Goal: Navigation & Orientation: Find specific page/section

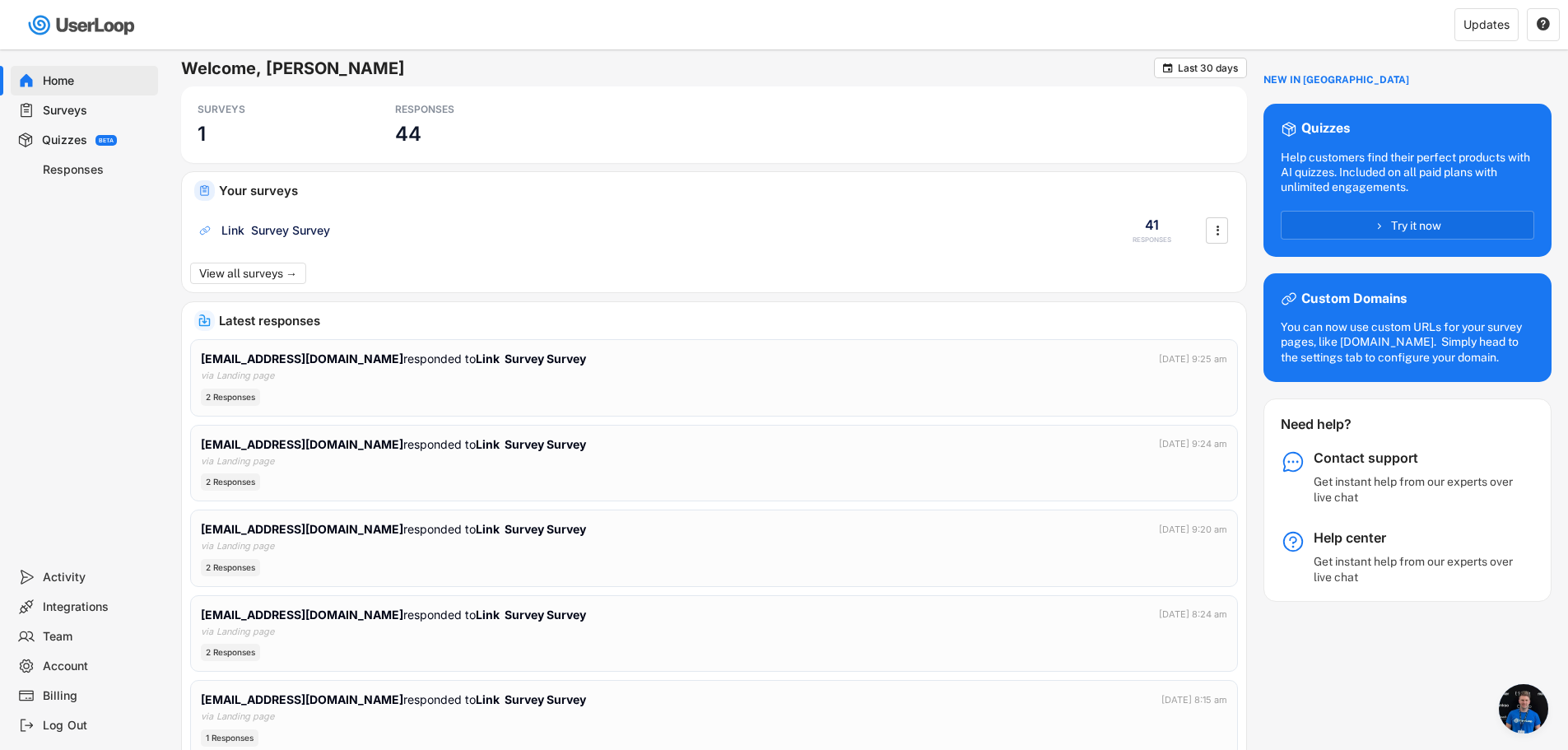
scroll to position [316, 0]
click at [372, 131] on div "SURVEYS 1 RESPONSES 44" at bounding box center [714, 124] width 1066 height 77
click at [87, 152] on div "Quizzes BETA" at bounding box center [85, 140] width 147 height 30
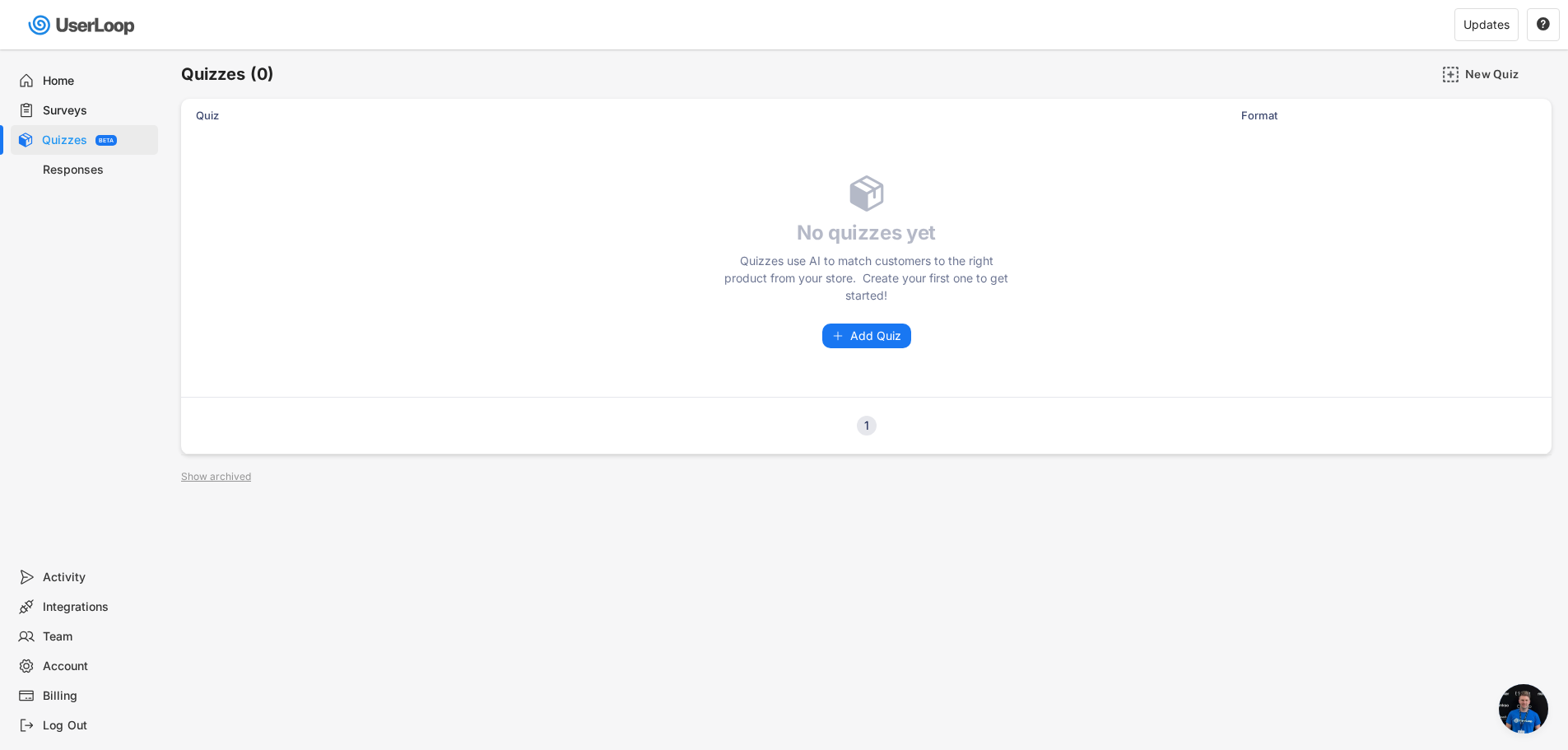
click at [90, 179] on div "Responses" at bounding box center [85, 170] width 147 height 30
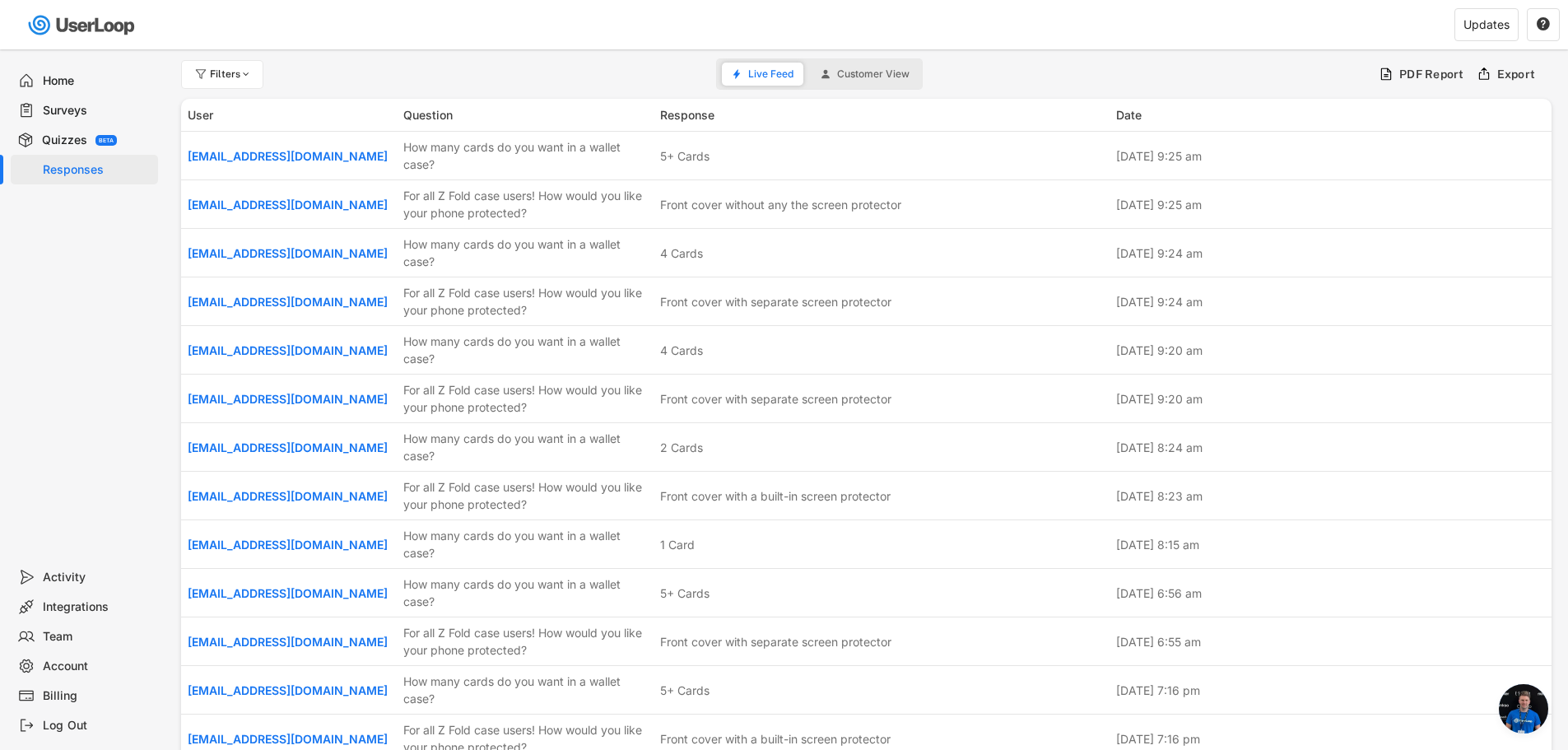
click at [84, 116] on div "Surveys" at bounding box center [96, 111] width 108 height 16
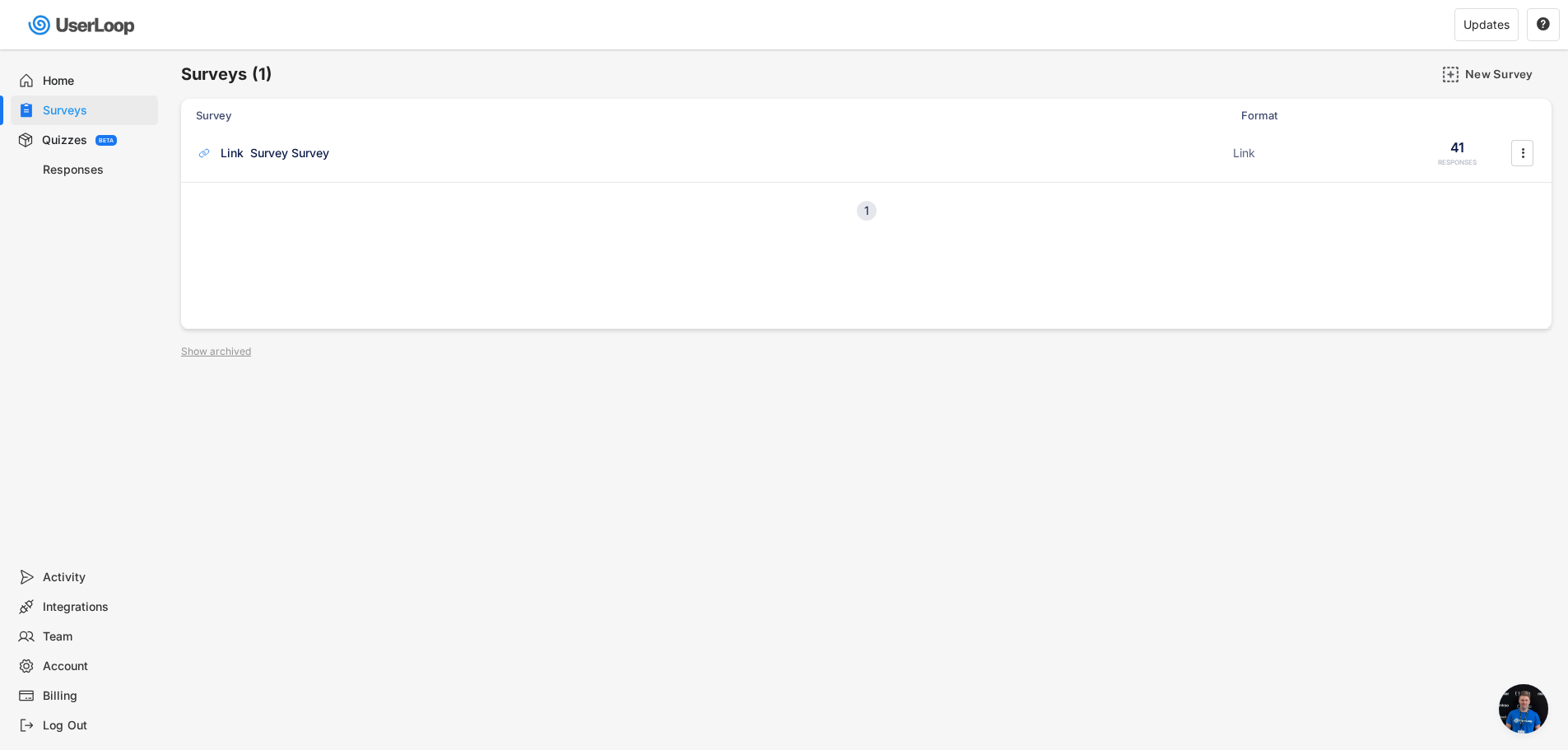
click at [70, 75] on div "Home" at bounding box center [96, 82] width 108 height 16
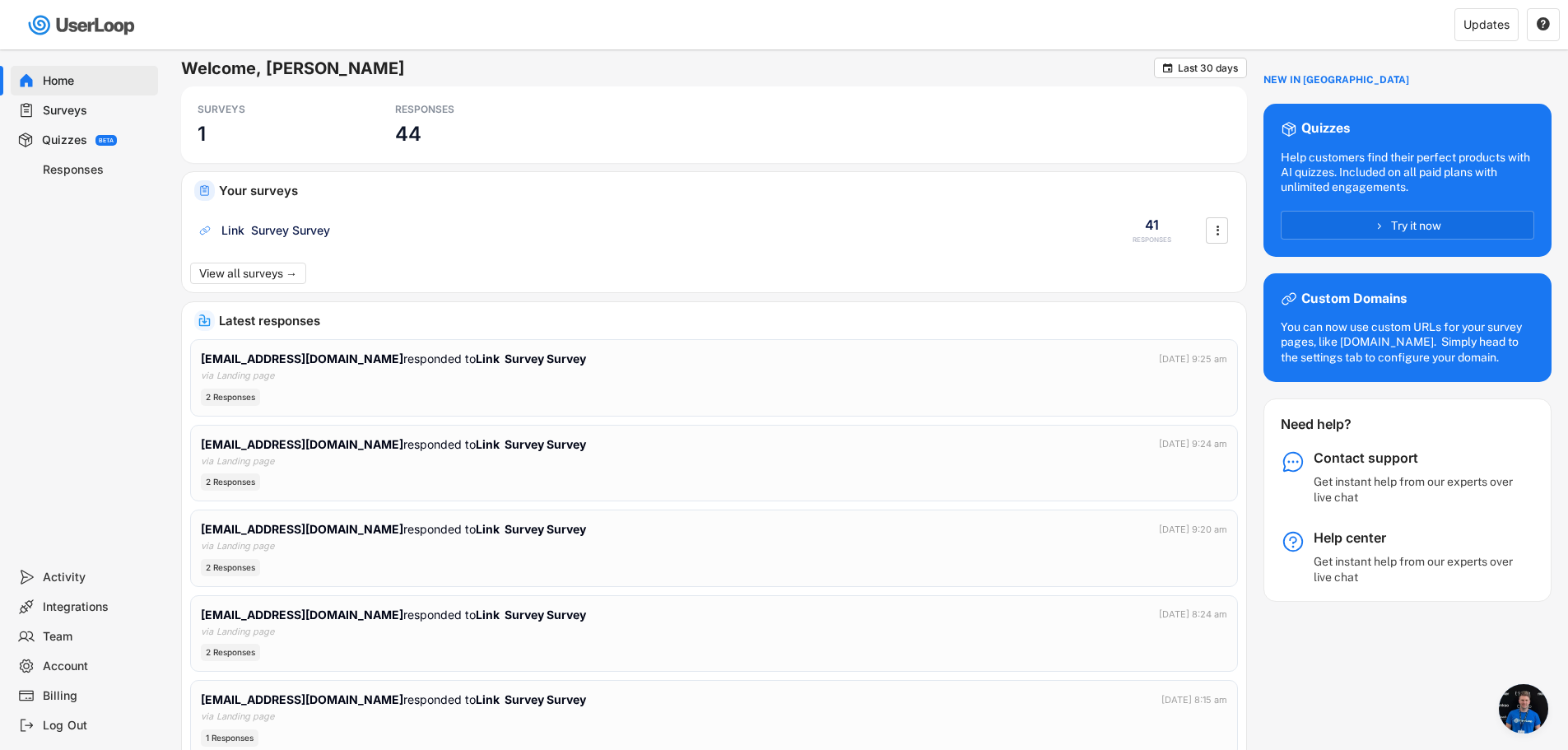
click at [101, 408] on div "Home Surveys Quizzes BETA Responses" at bounding box center [83, 306] width 165 height 513
click at [62, 566] on div "Activity" at bounding box center [85, 578] width 147 height 30
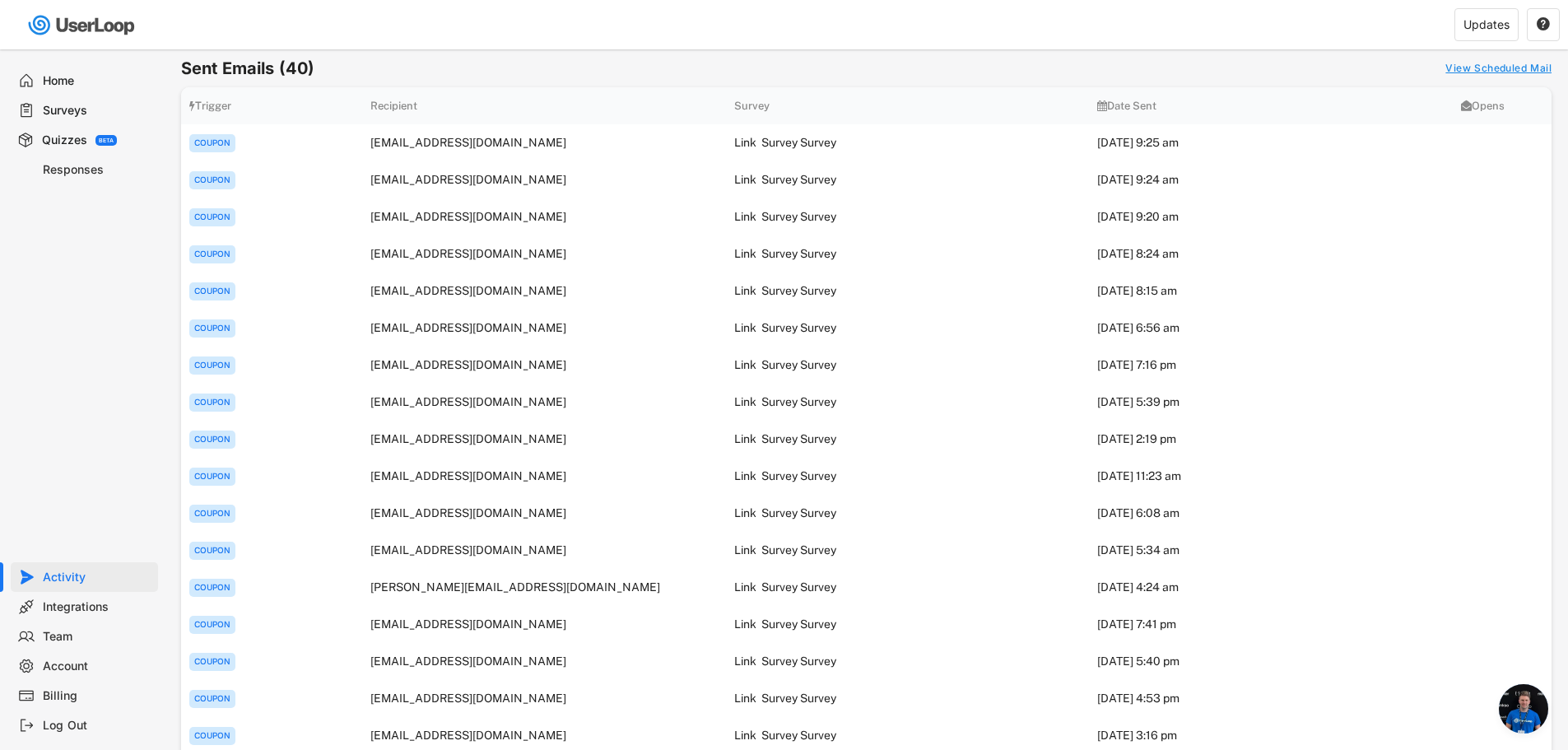
click at [78, 608] on div "Integrations" at bounding box center [96, 608] width 108 height 16
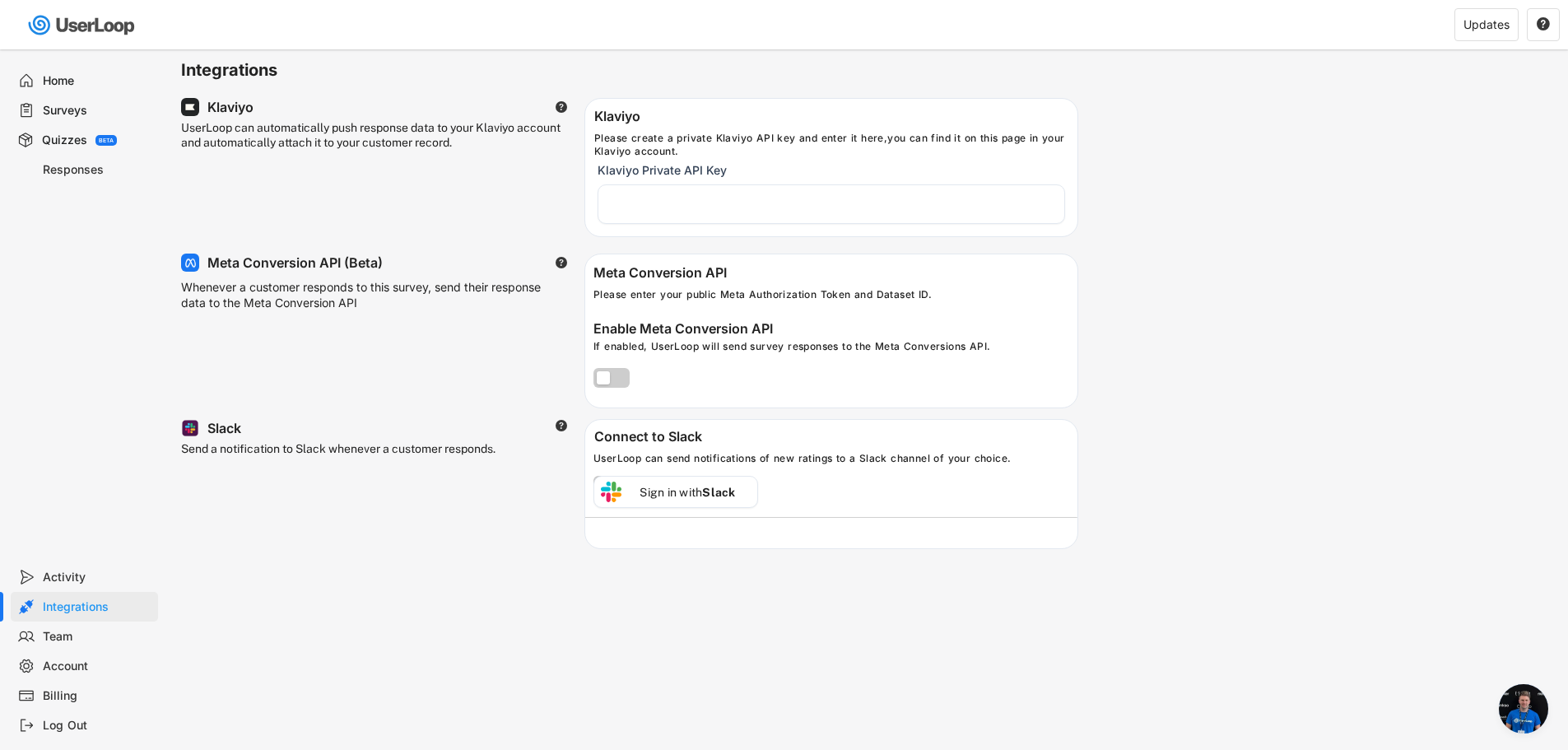
click at [620, 375] on label at bounding box center [608, 374] width 36 height 20
click at [0, 0] on input "checkbox" at bounding box center [0, 0] width 0 height 0
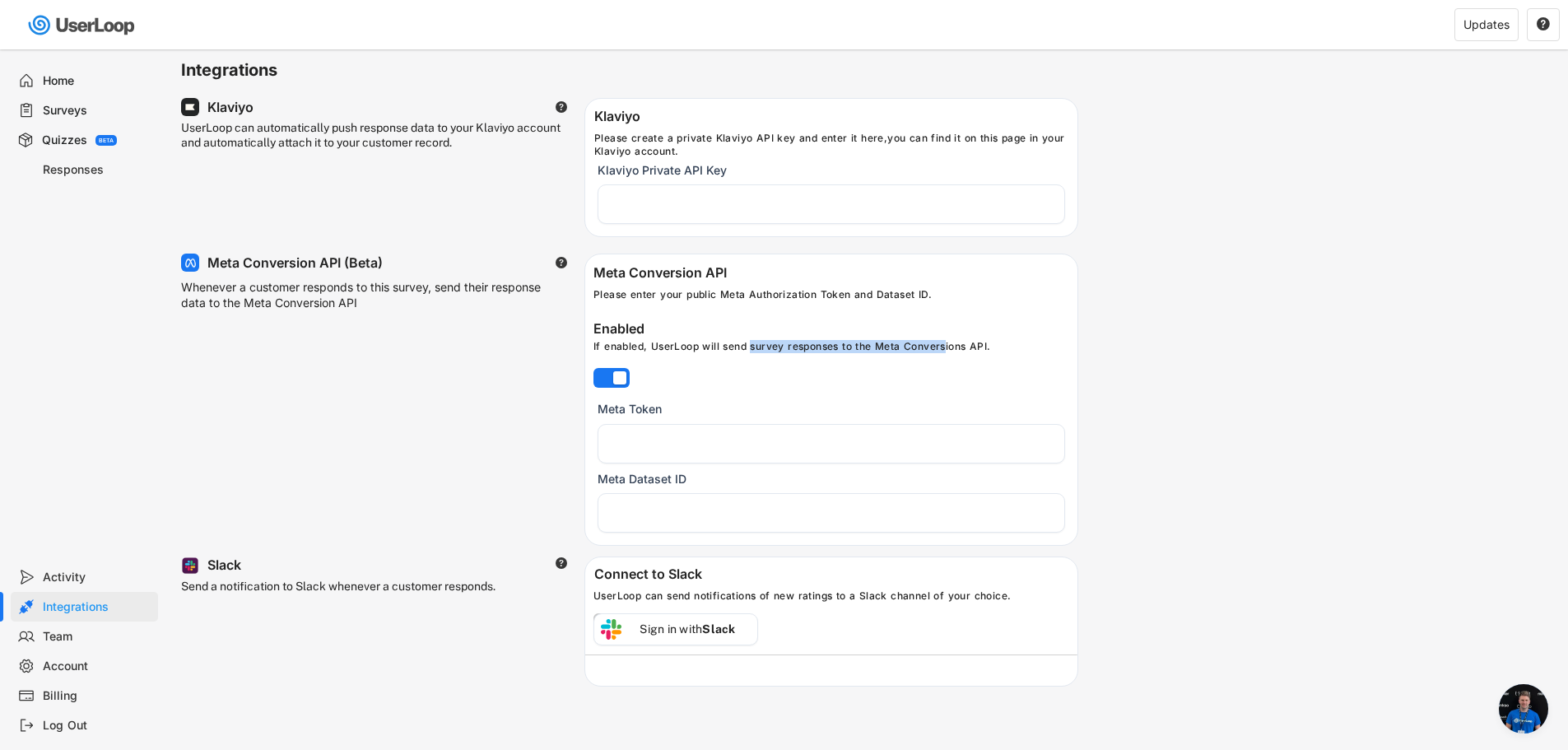
drag, startPoint x: 764, startPoint y: 353, endPoint x: 951, endPoint y: 354, distance: 187.0
click at [951, 354] on div "If enabled, UserLoop will send survey responses to the Meta Conversions API." at bounding box center [835, 350] width 484 height 20
click at [671, 453] on input "input" at bounding box center [831, 444] width 467 height 40
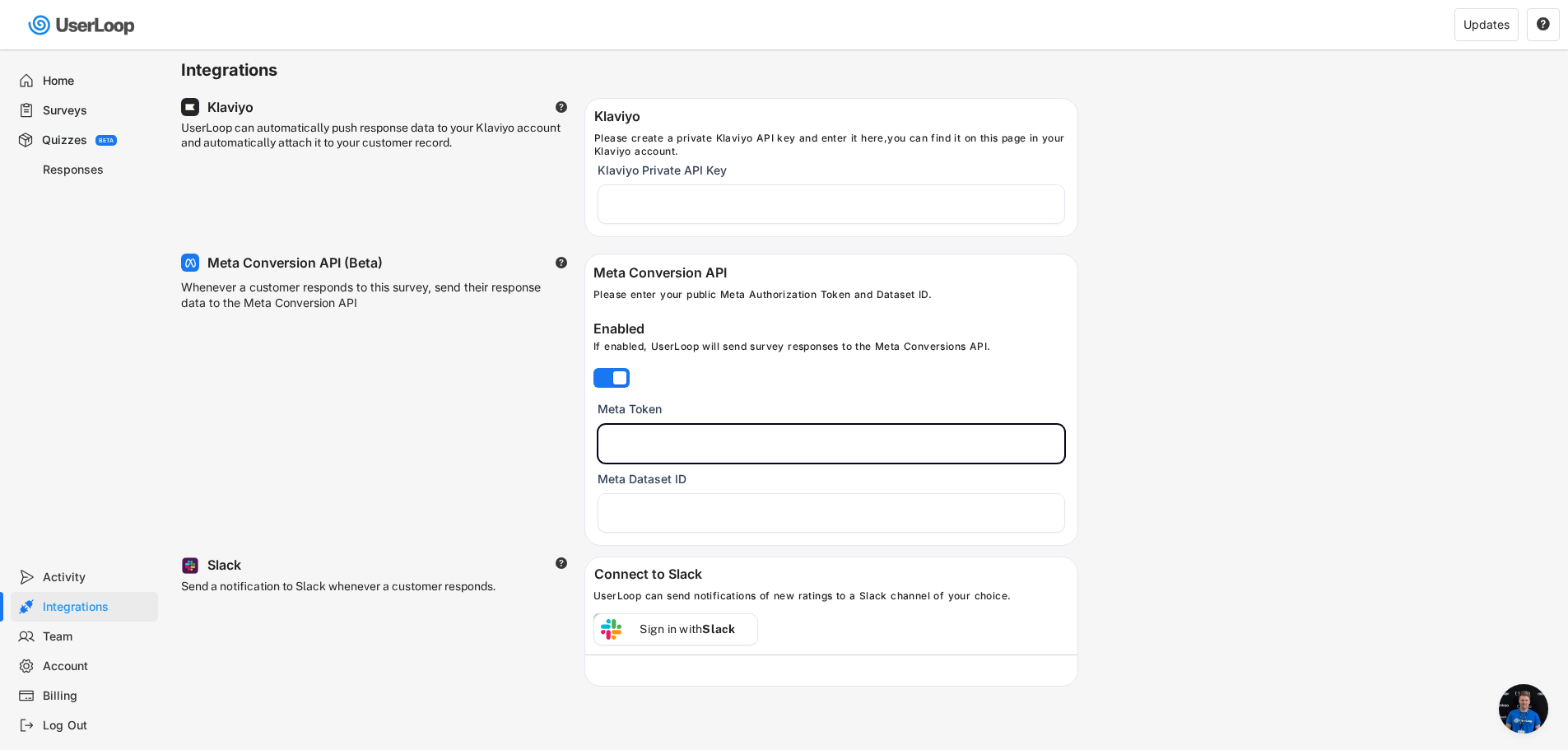
click at [536, 447] on div "Meta Conversion API (Beta)  Whenever a customer responds to this survey, send …" at bounding box center [629, 399] width 898 height 291
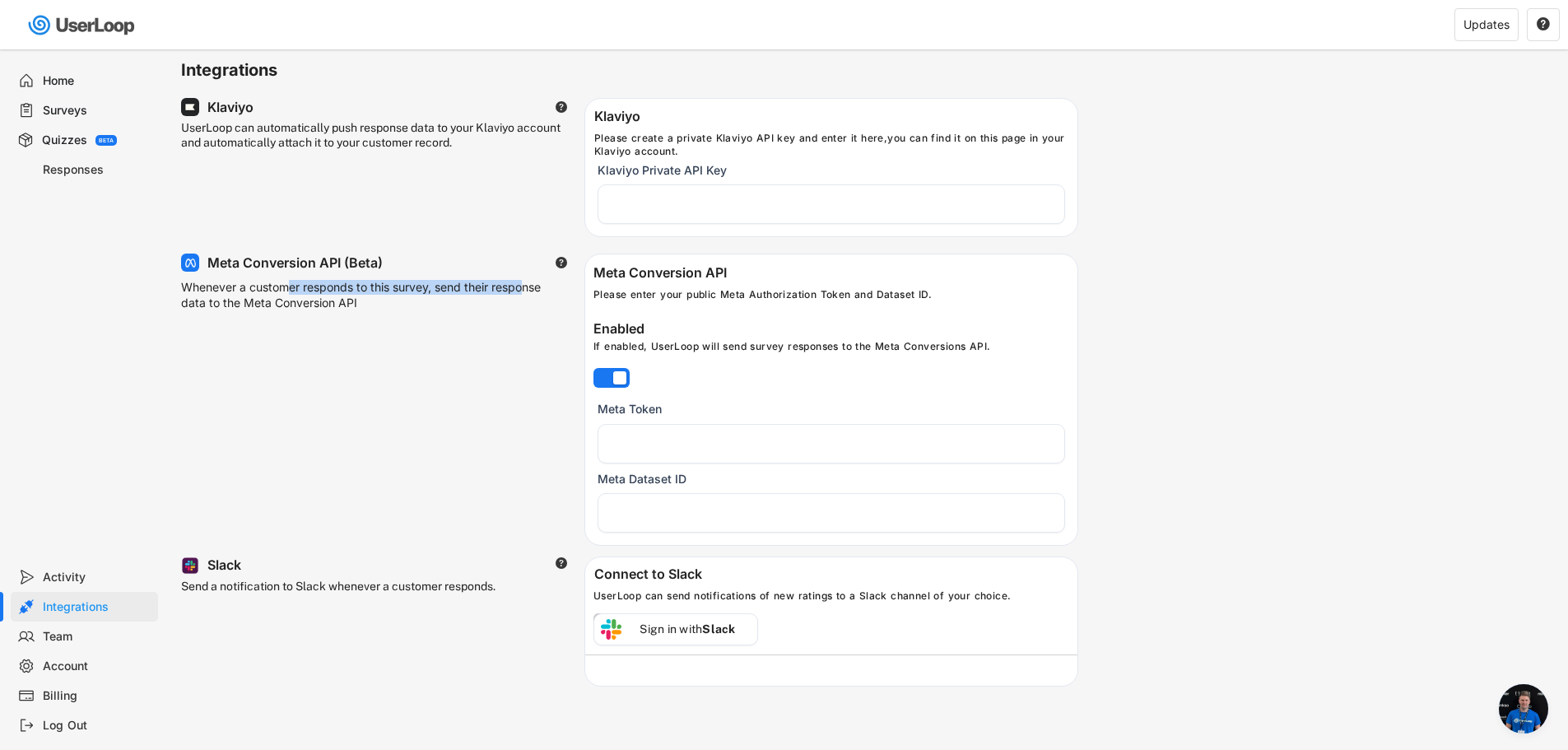
drag, startPoint x: 288, startPoint y: 289, endPoint x: 525, endPoint y: 293, distance: 237.0
click at [525, 293] on div "Whenever a customer responds to this survey, send their response data to the Me…" at bounding box center [366, 299] width 371 height 38
drag, startPoint x: 610, startPoint y: 301, endPoint x: 698, endPoint y: 301, distance: 88.0
click at [698, 301] on div "Please enter your public Meta Authorization Token and Dataset ID." at bounding box center [831, 298] width 476 height 20
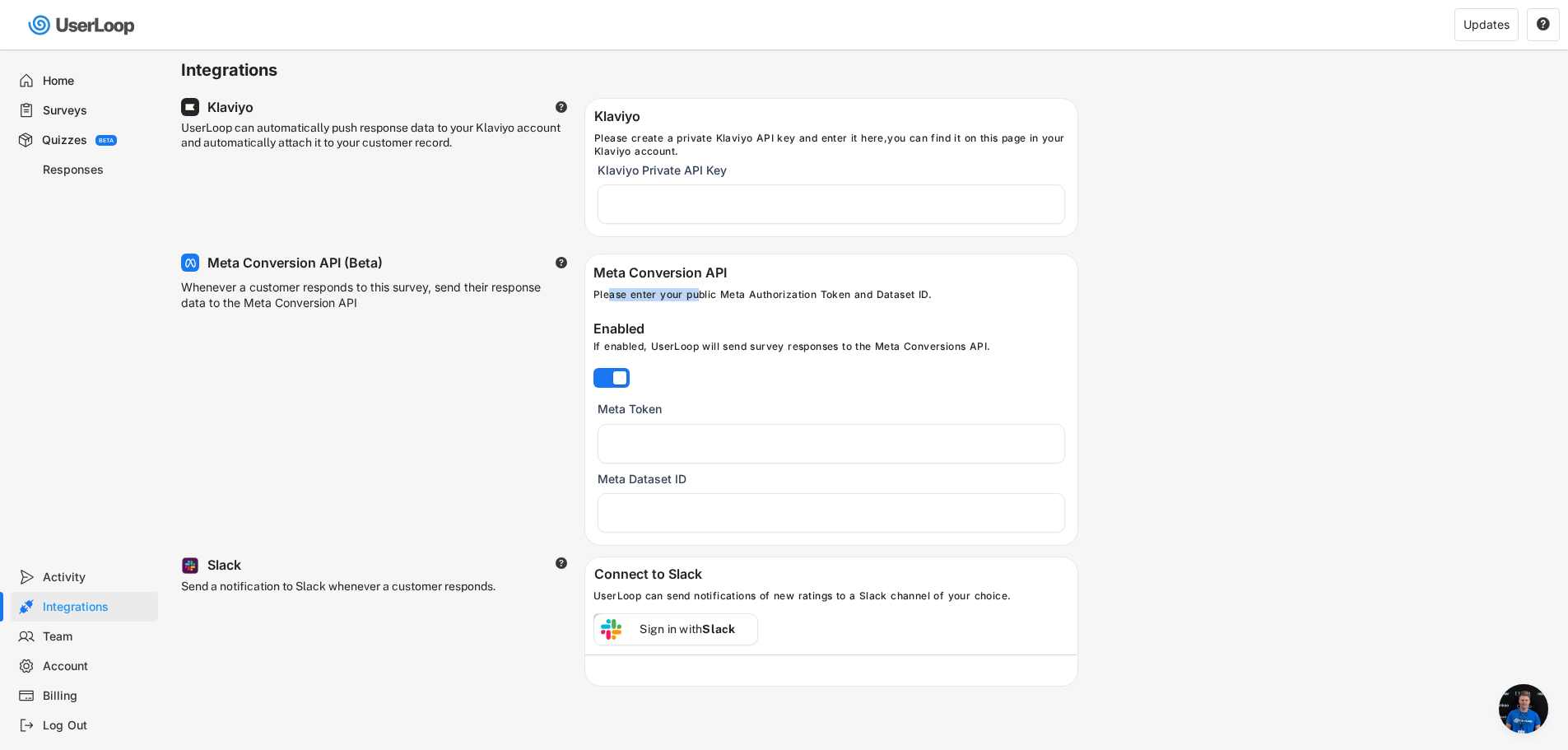
click at [698, 301] on div "Please enter your public Meta Authorization Token and Dataset ID." at bounding box center [831, 298] width 476 height 20
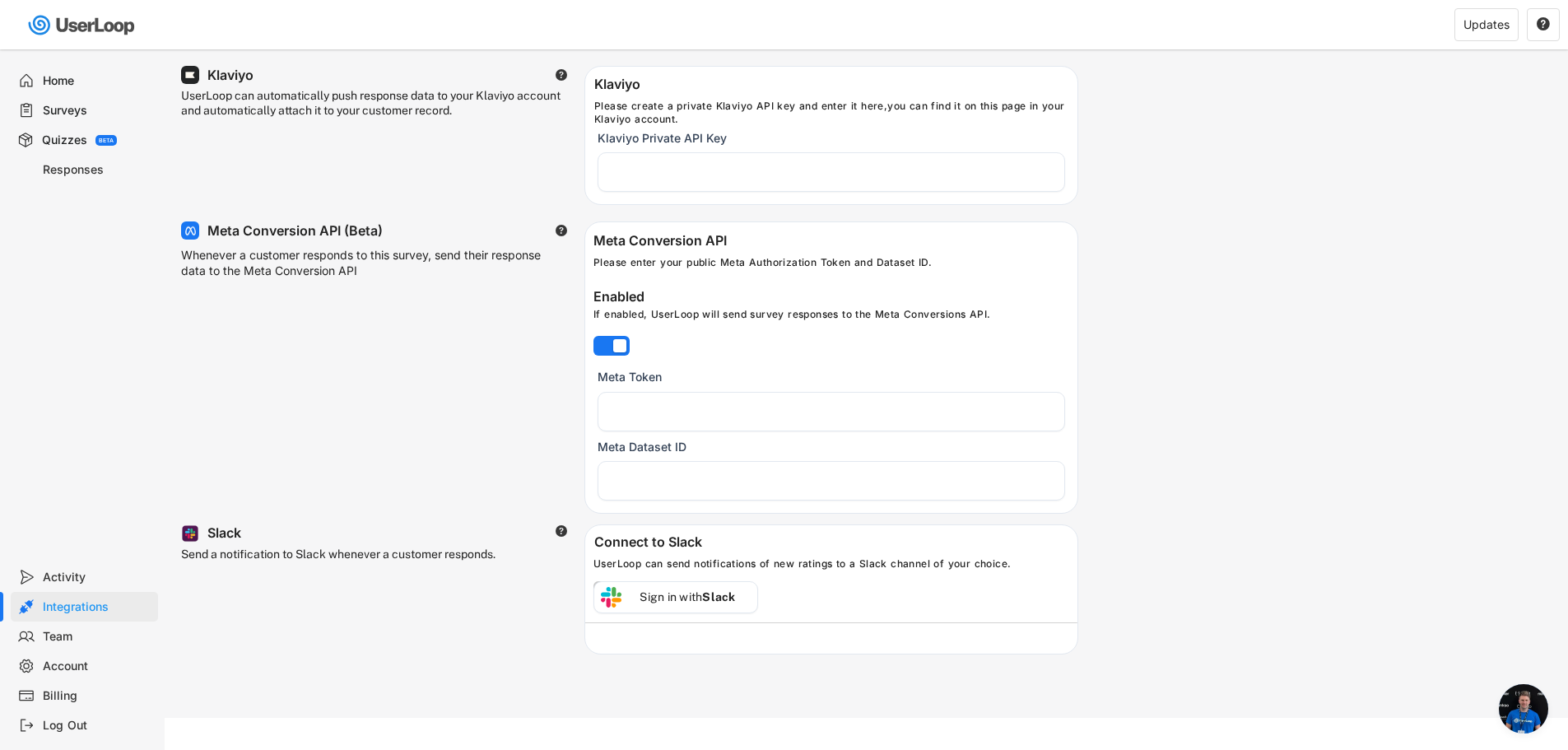
scroll to position [50, 0]
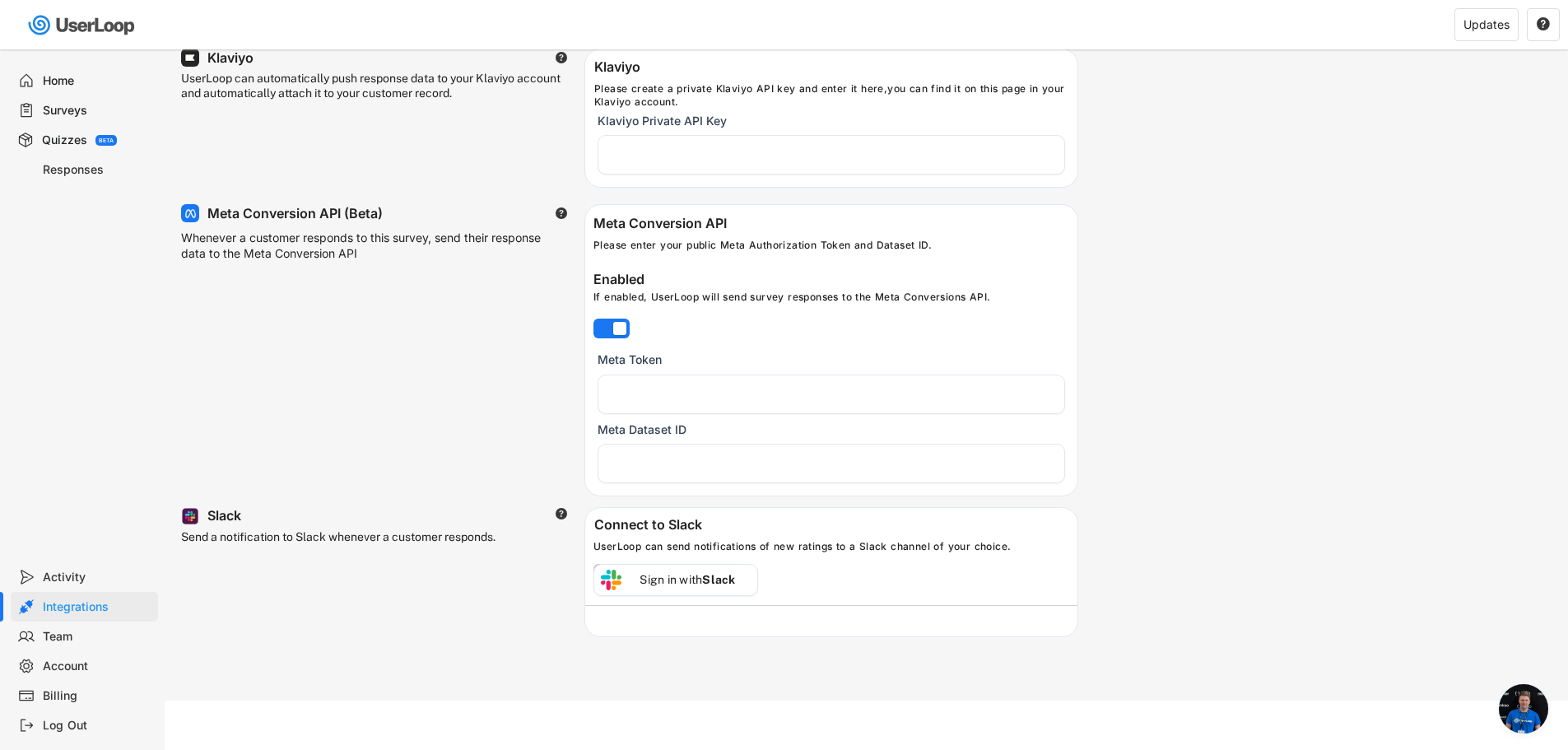
click at [95, 636] on div "Team" at bounding box center [96, 638] width 108 height 16
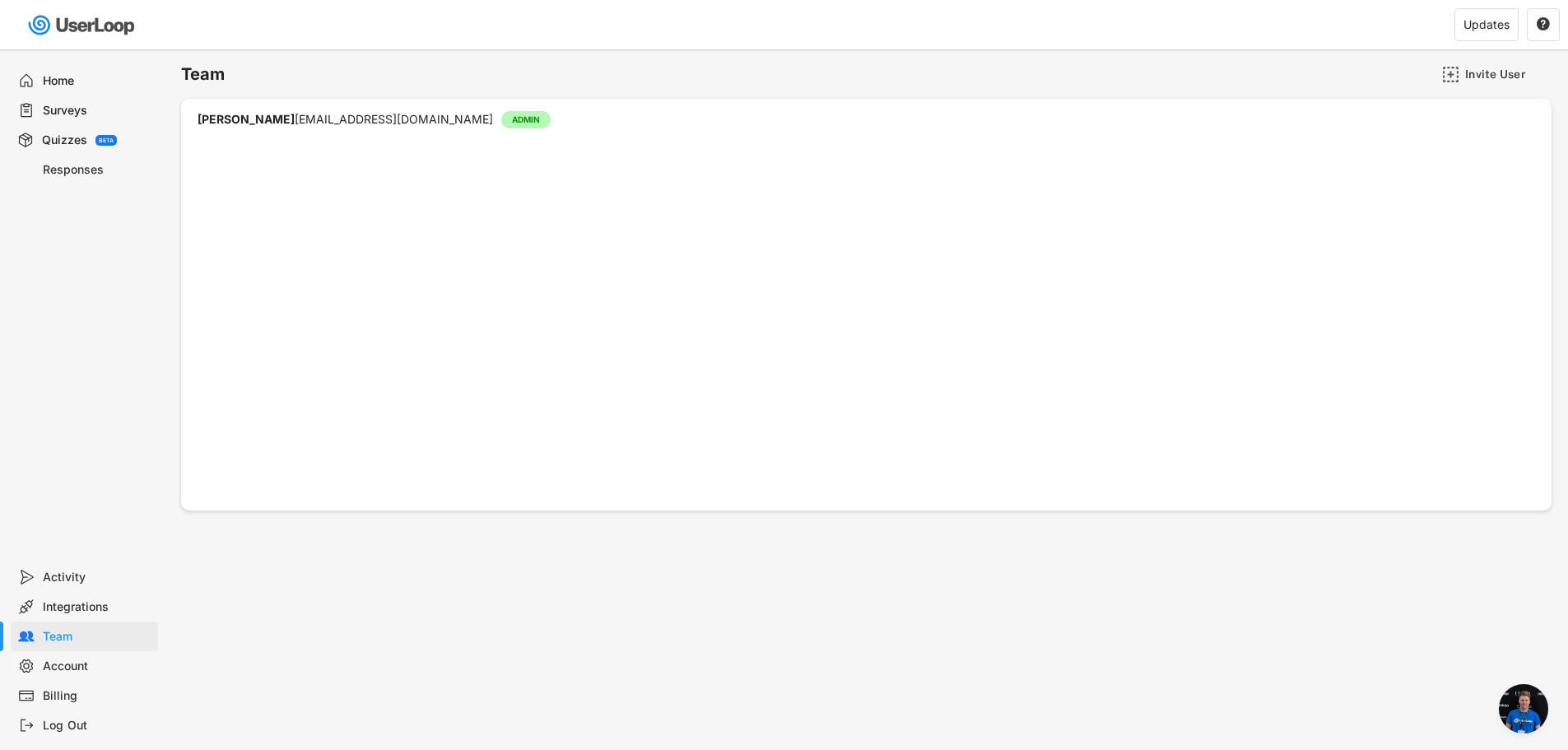
click at [98, 668] on div "Account" at bounding box center [96, 666] width 108 height 16
select select ""en""
select select ""1_week""
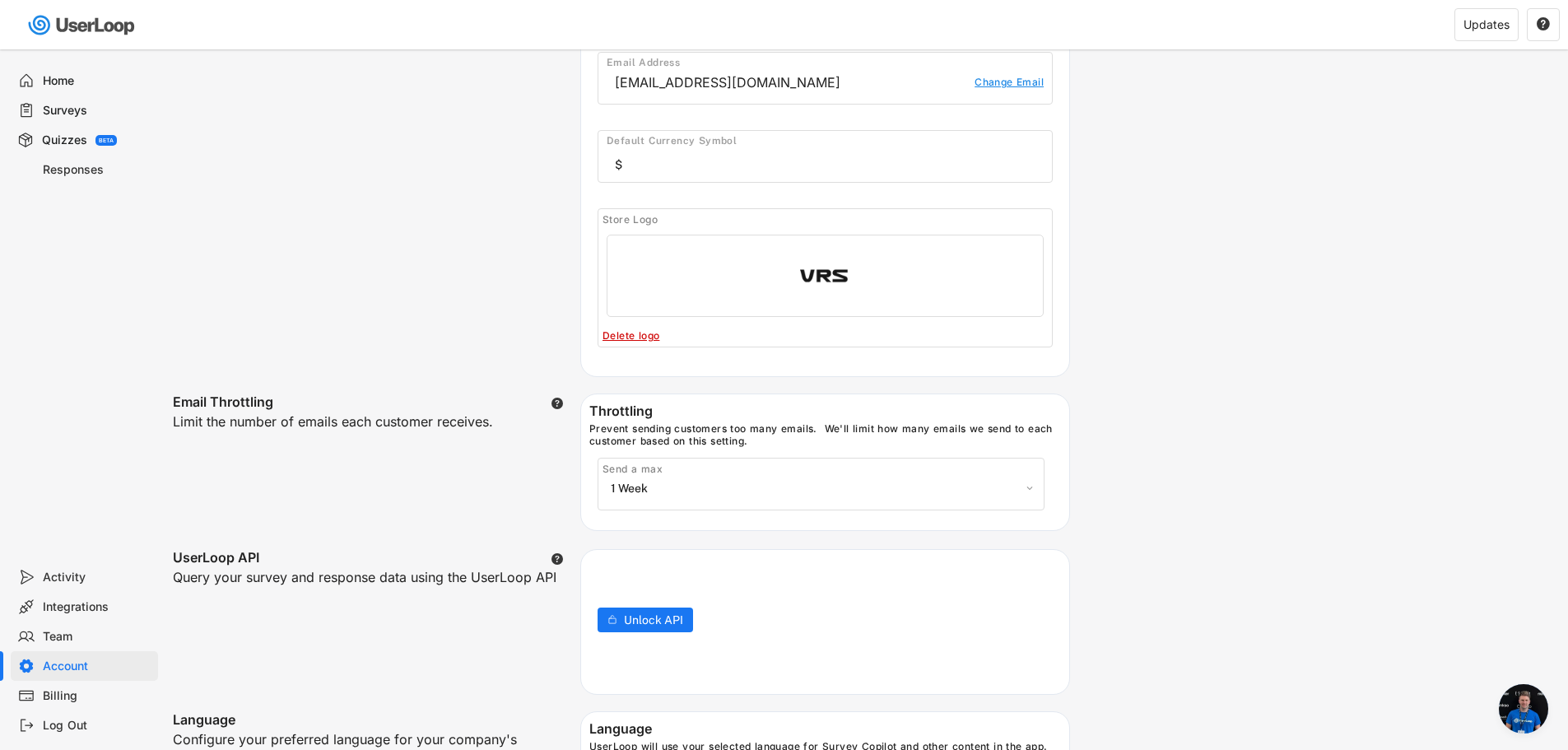
scroll to position [247, 0]
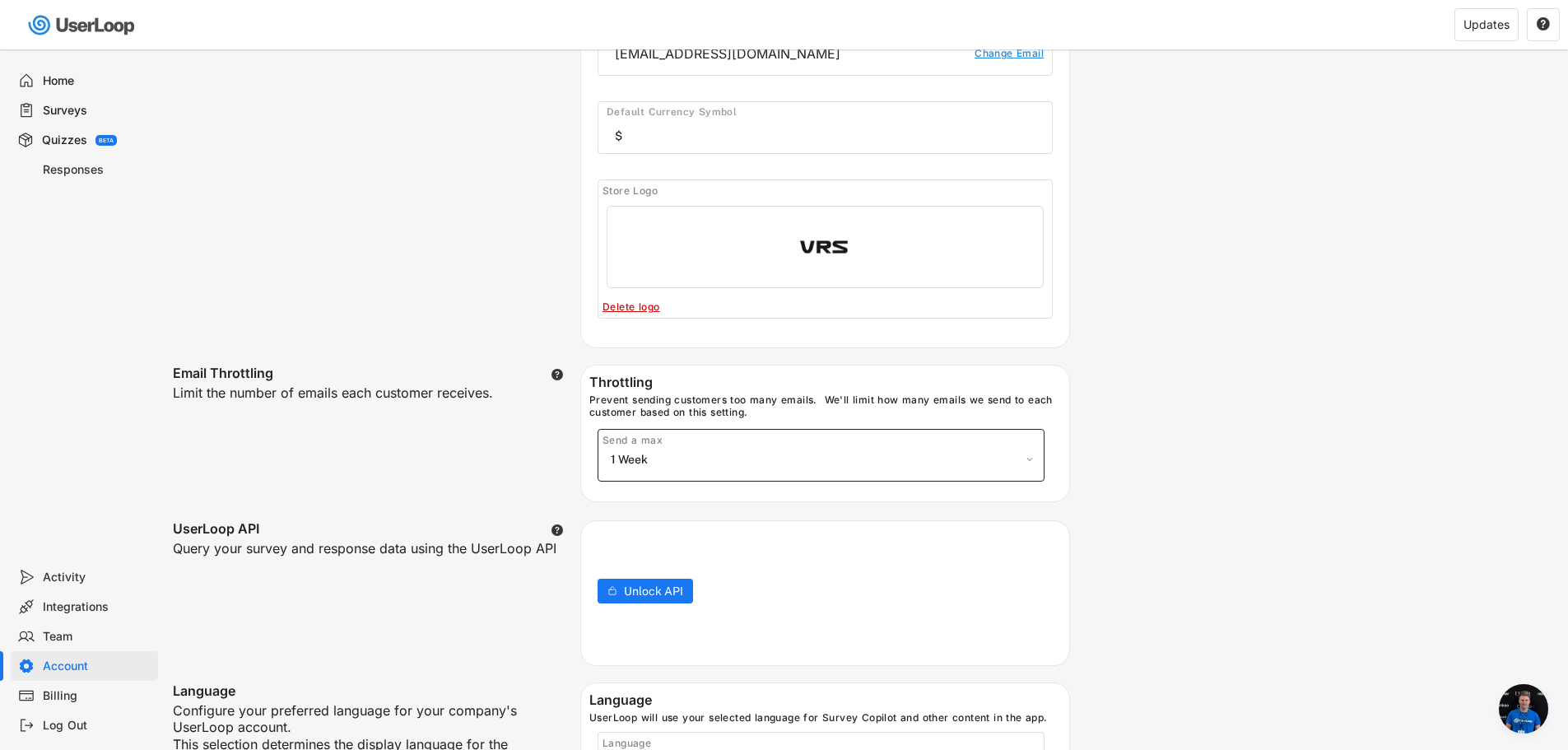
click at [1012, 456] on select "1 Week 2 Weeks 1 Month 2 Months 3 Months 6 Months No throttling" at bounding box center [820, 460] width 429 height 25
click at [491, 491] on div "Email Throttling  Limit the number of emails each customer receives. Throttlin…" at bounding box center [621, 435] width 898 height 139
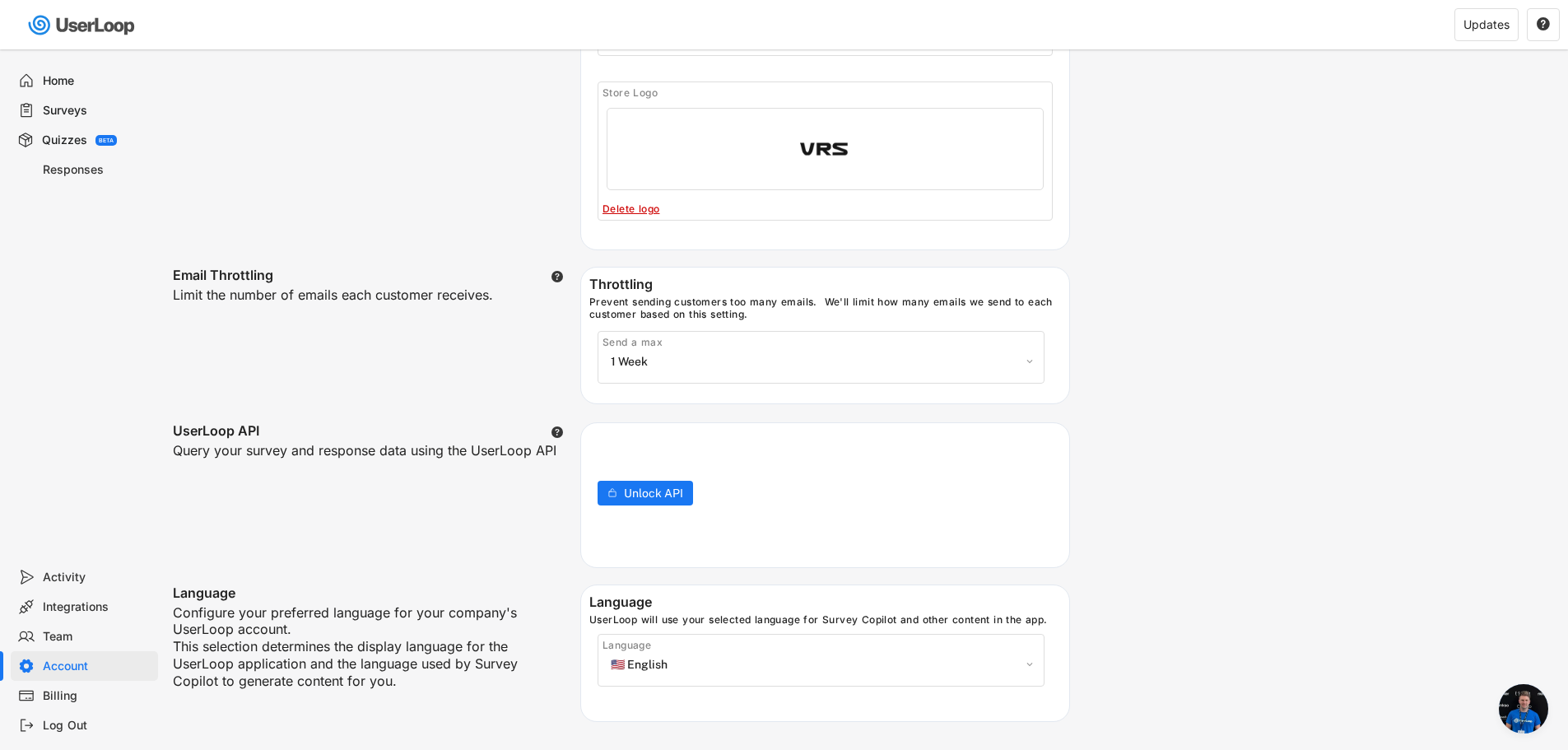
scroll to position [494, 0]
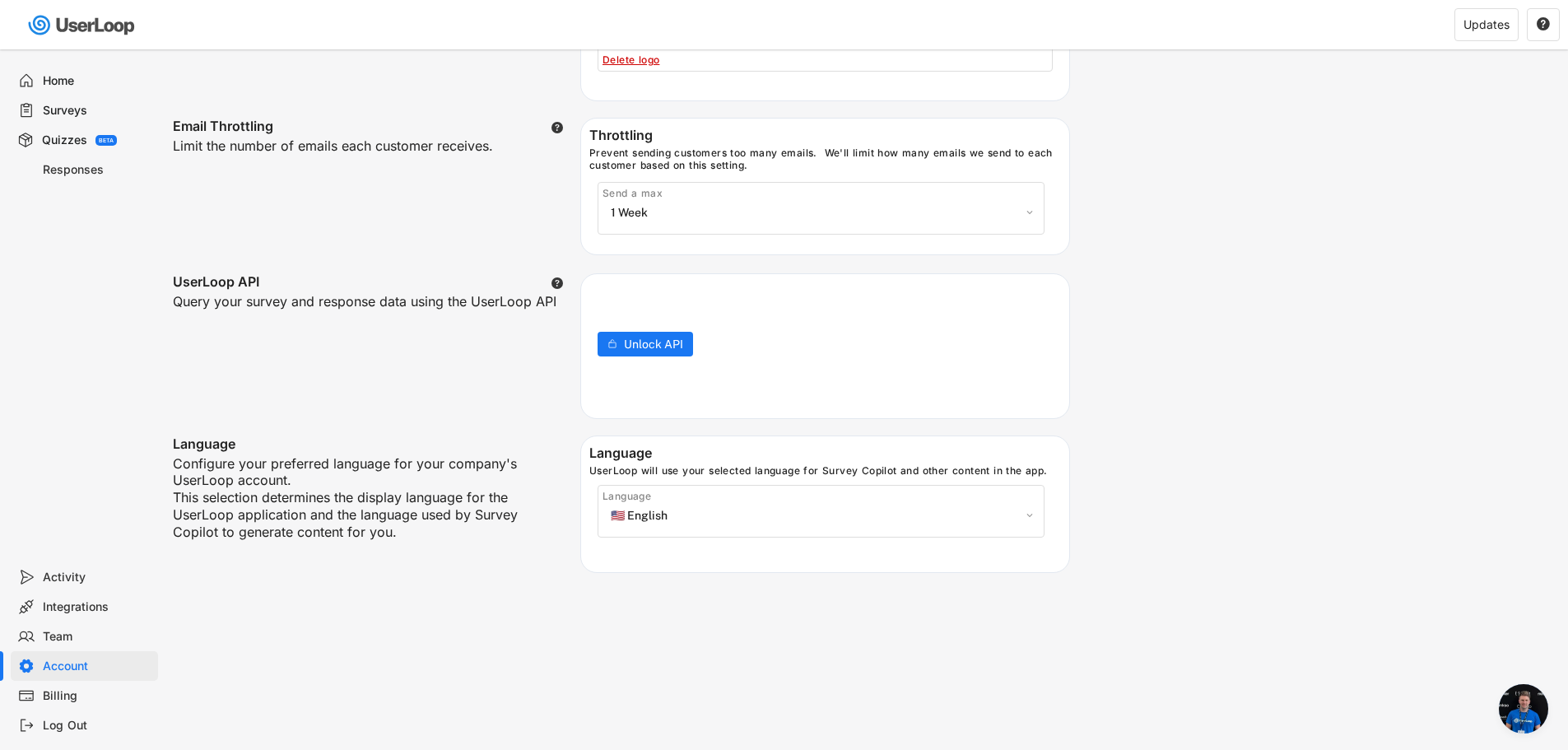
click at [71, 702] on div "Billing" at bounding box center [96, 696] width 108 height 16
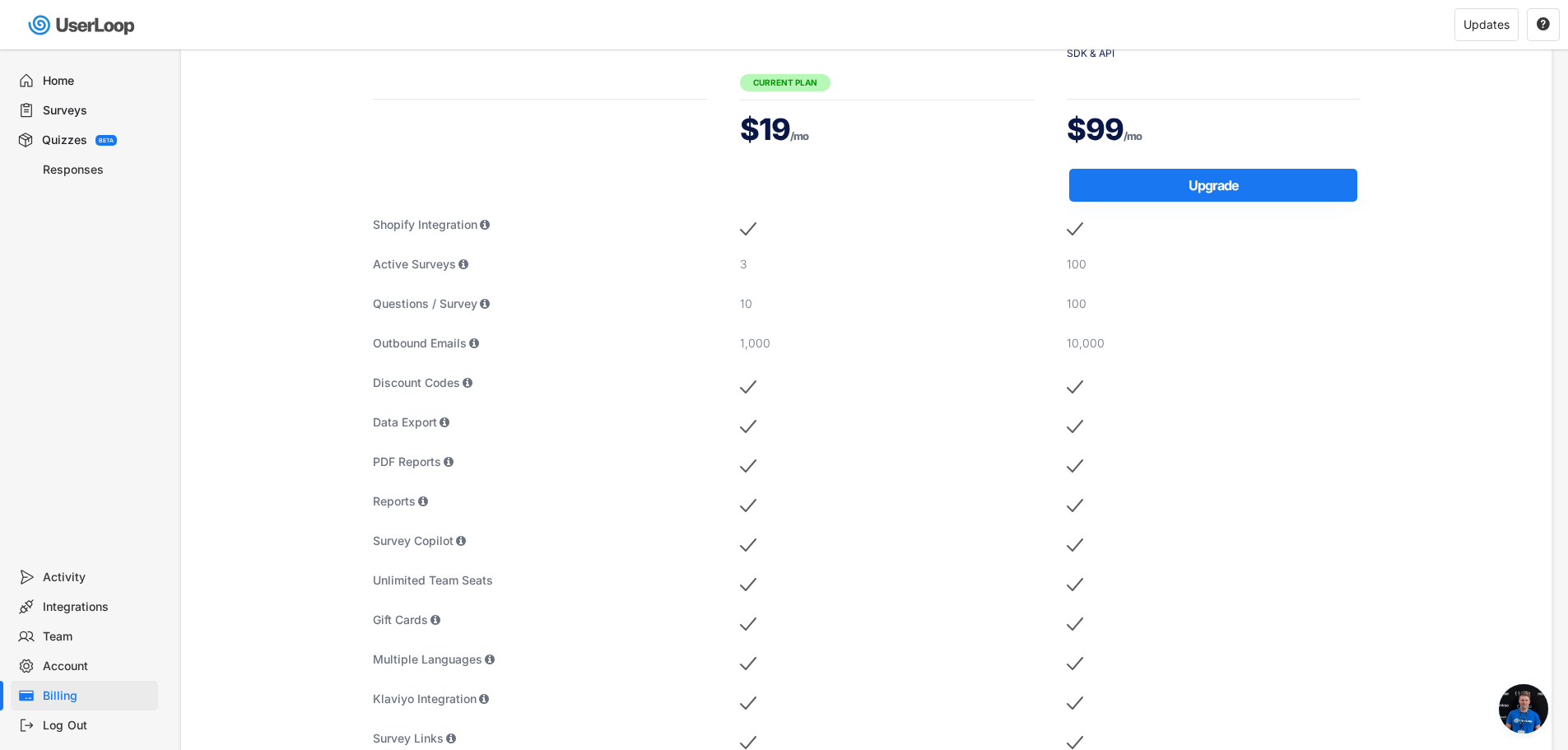
scroll to position [247, 0]
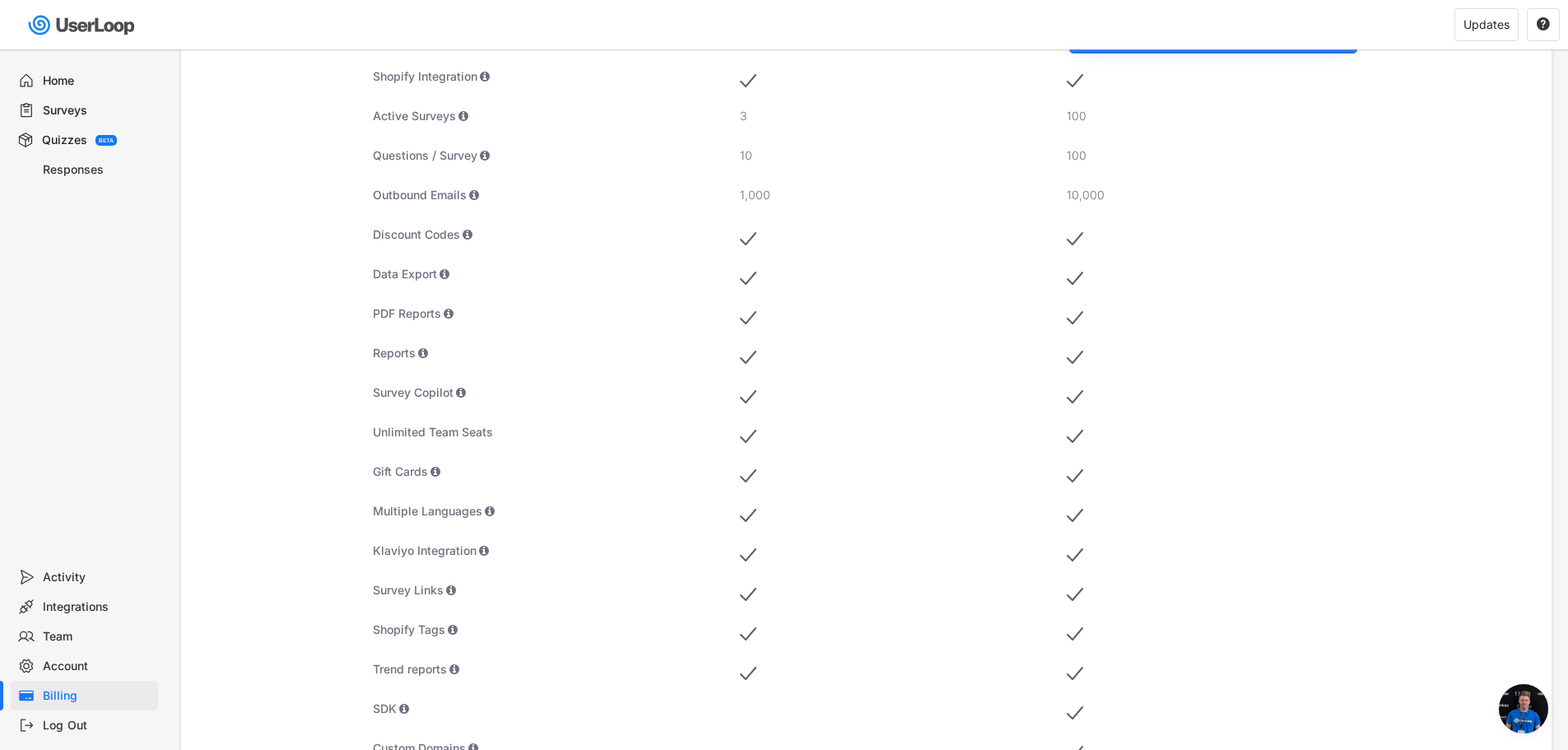
click at [51, 76] on div "Home" at bounding box center [96, 82] width 108 height 16
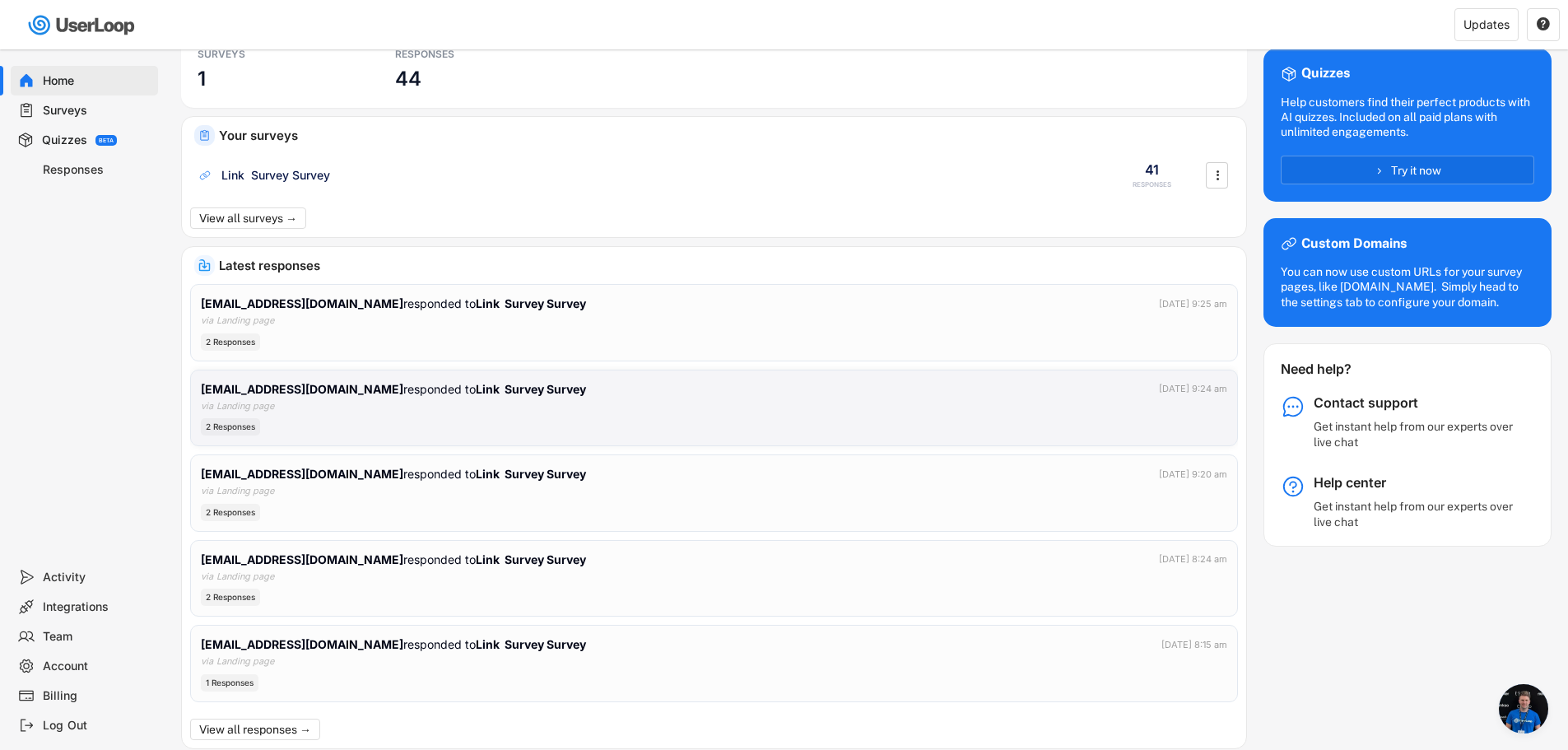
scroll to position [112, 0]
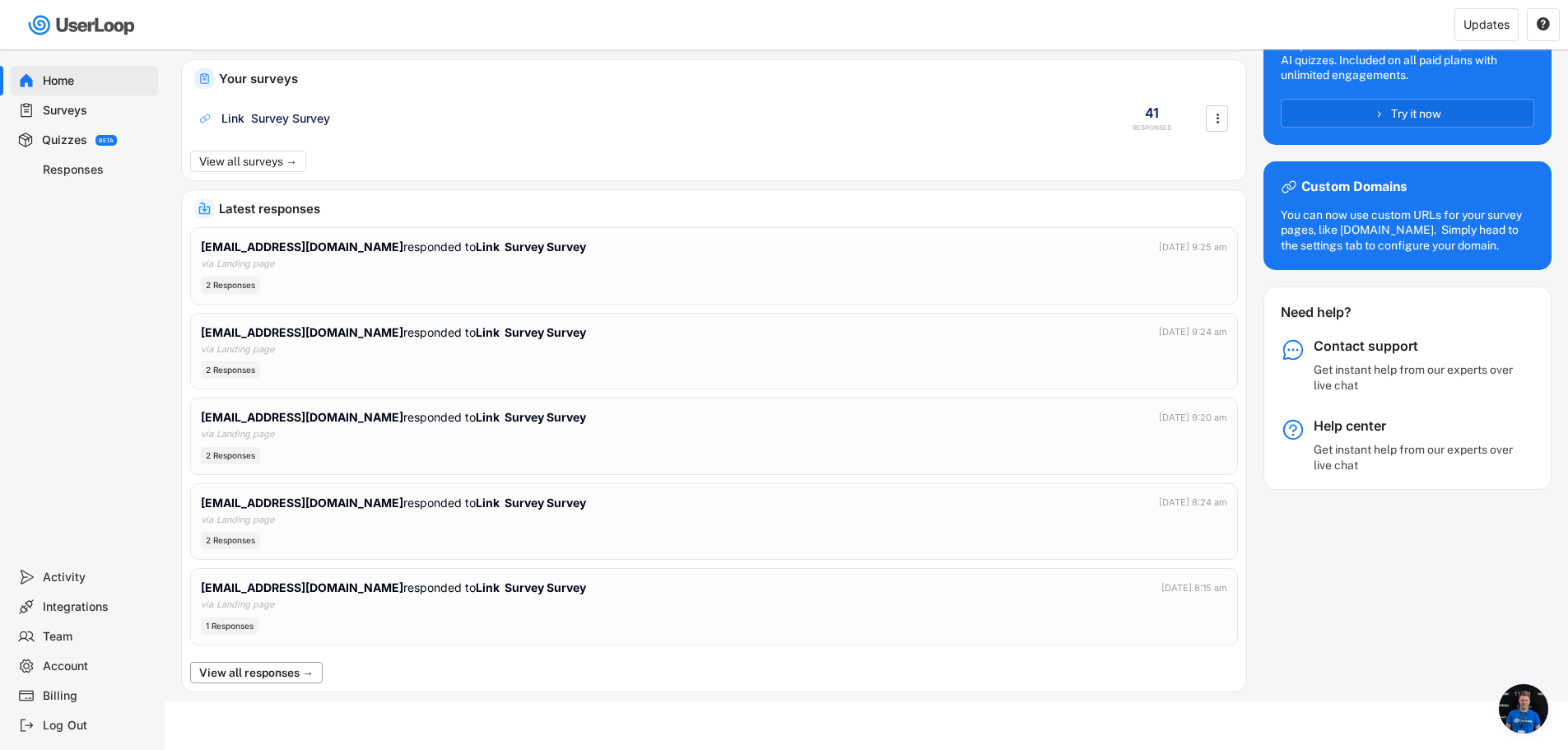
click at [299, 678] on button "View all responses →" at bounding box center [256, 673] width 132 height 22
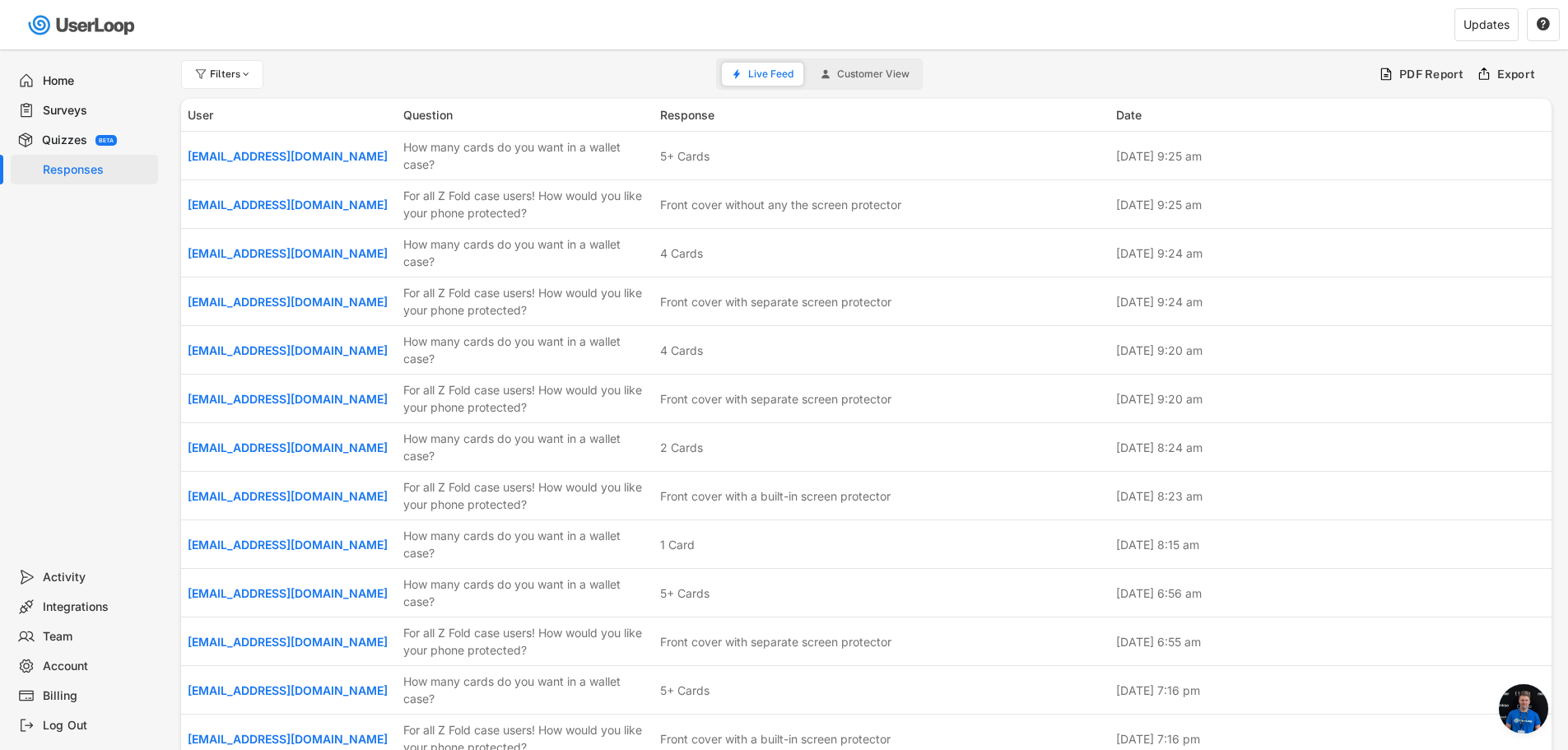
click at [830, 81] on button "Customer View" at bounding box center [865, 74] width 108 height 23
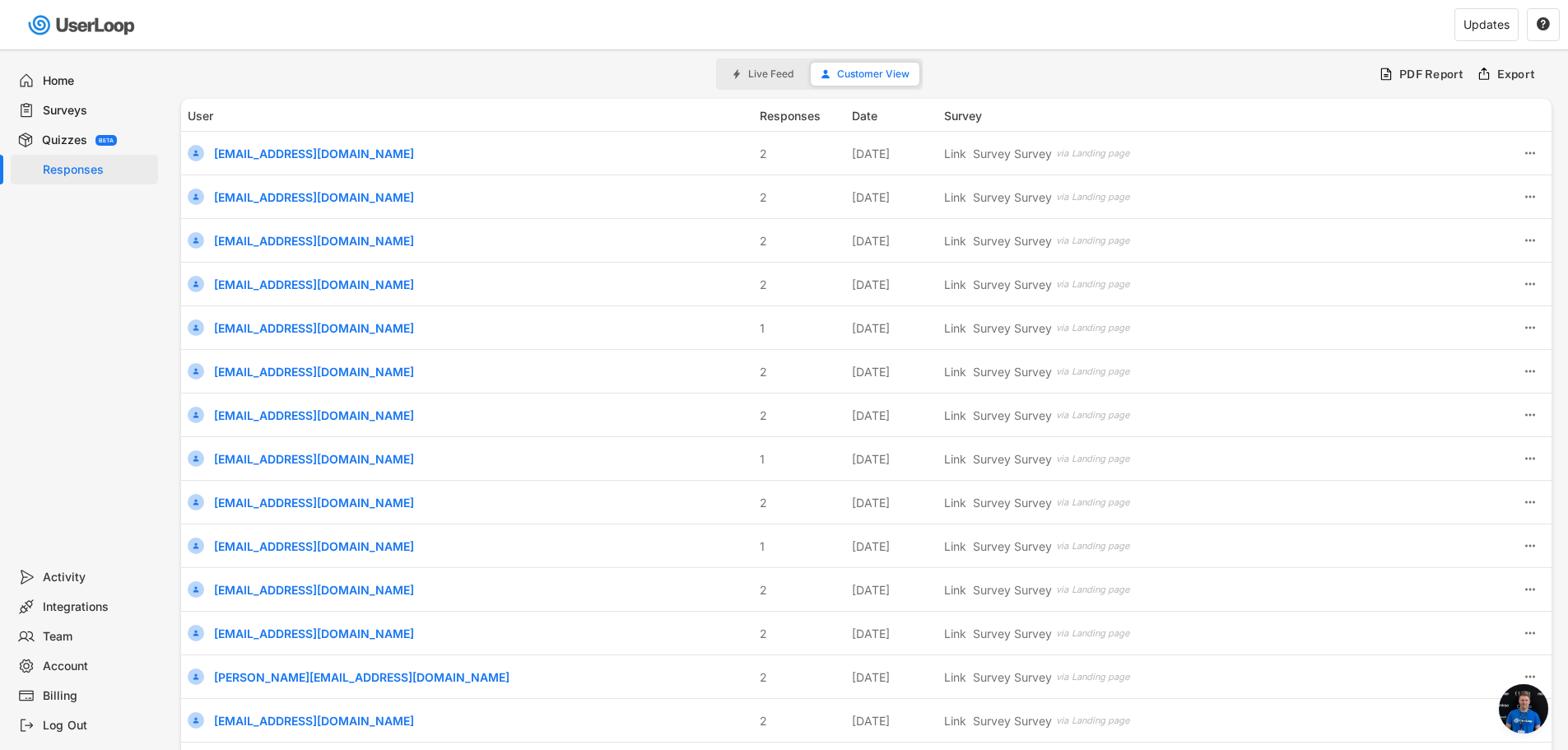
click at [91, 75] on div "Home" at bounding box center [96, 82] width 108 height 16
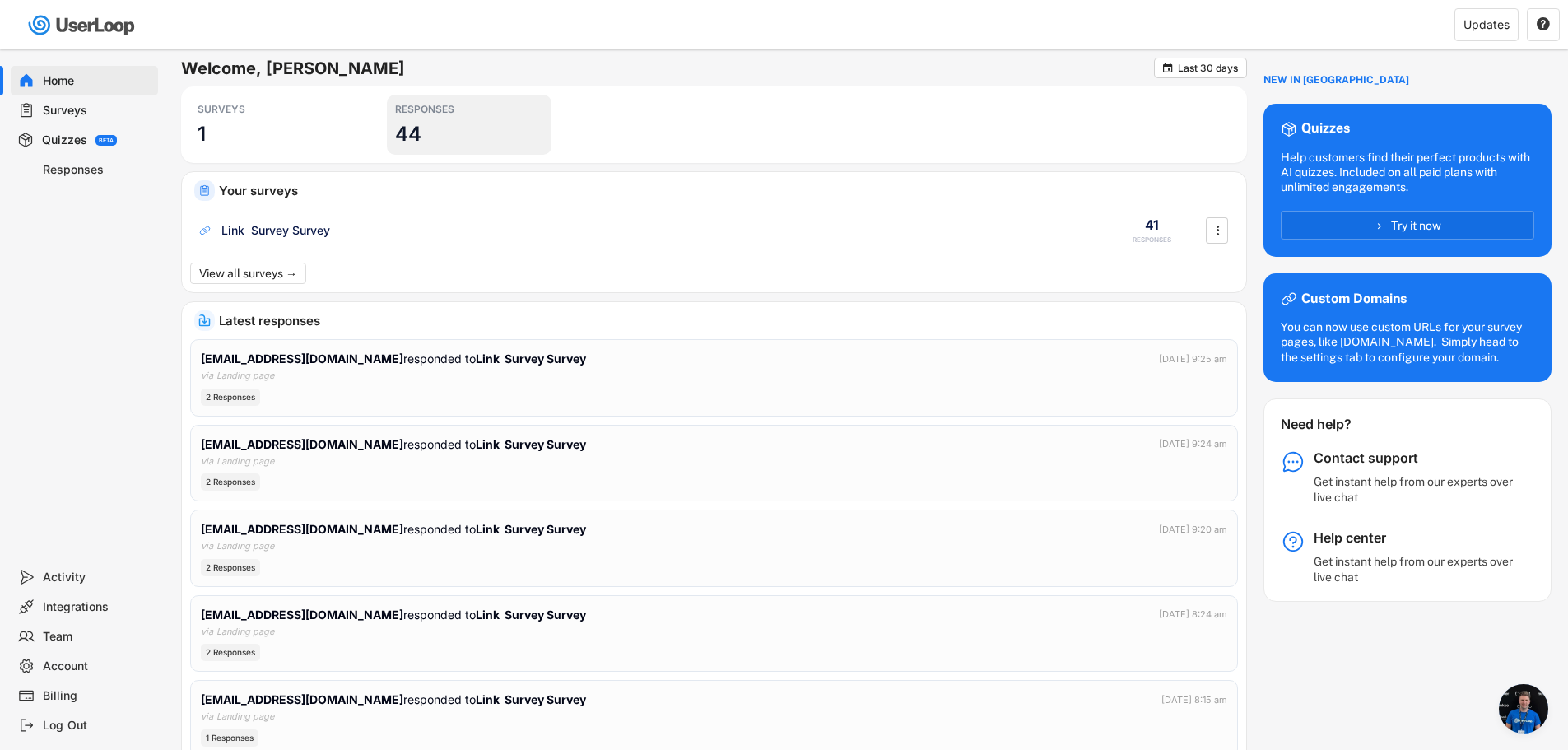
click at [434, 112] on div "RESPONSES" at bounding box center [468, 109] width 148 height 13
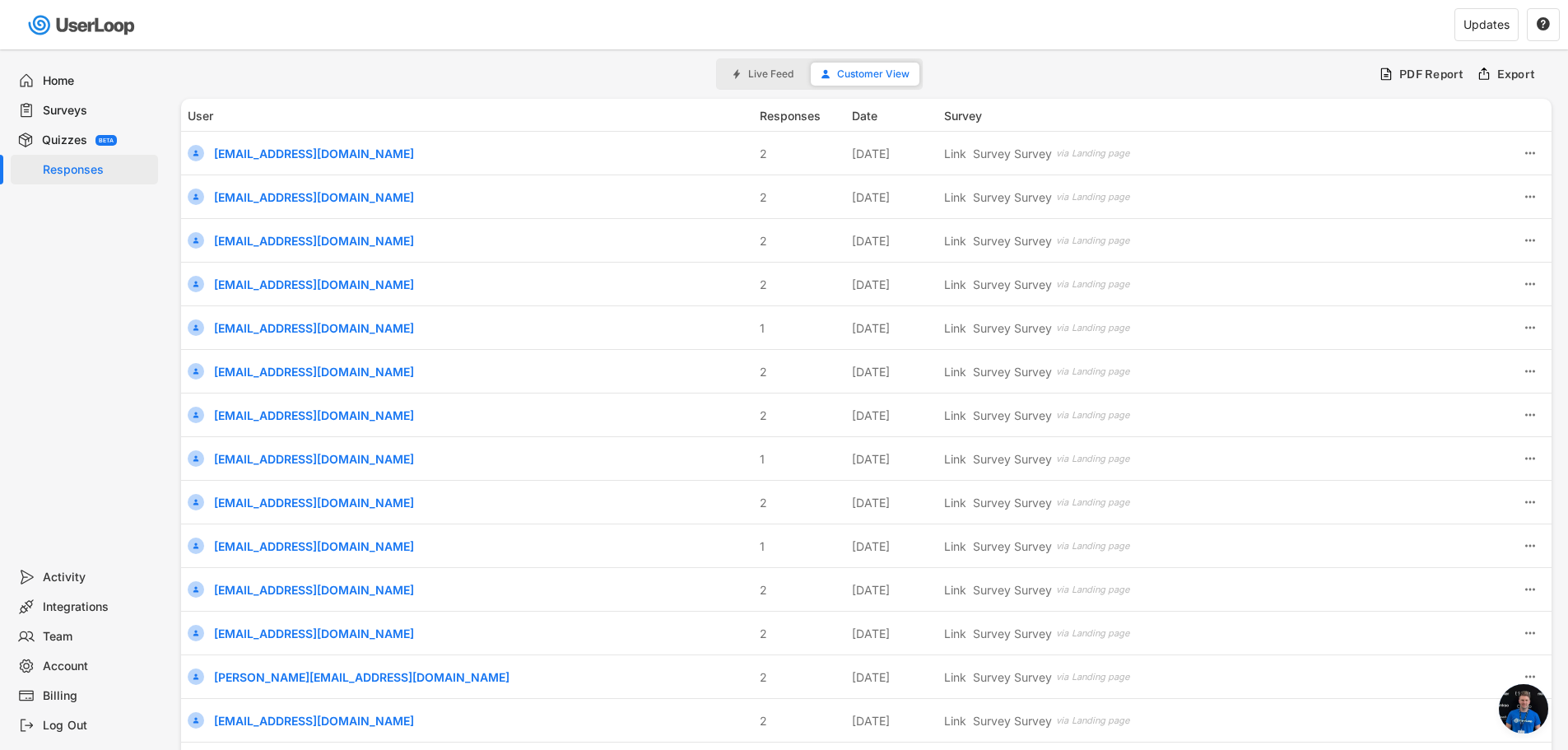
click at [62, 92] on div "Home" at bounding box center [85, 81] width 147 height 30
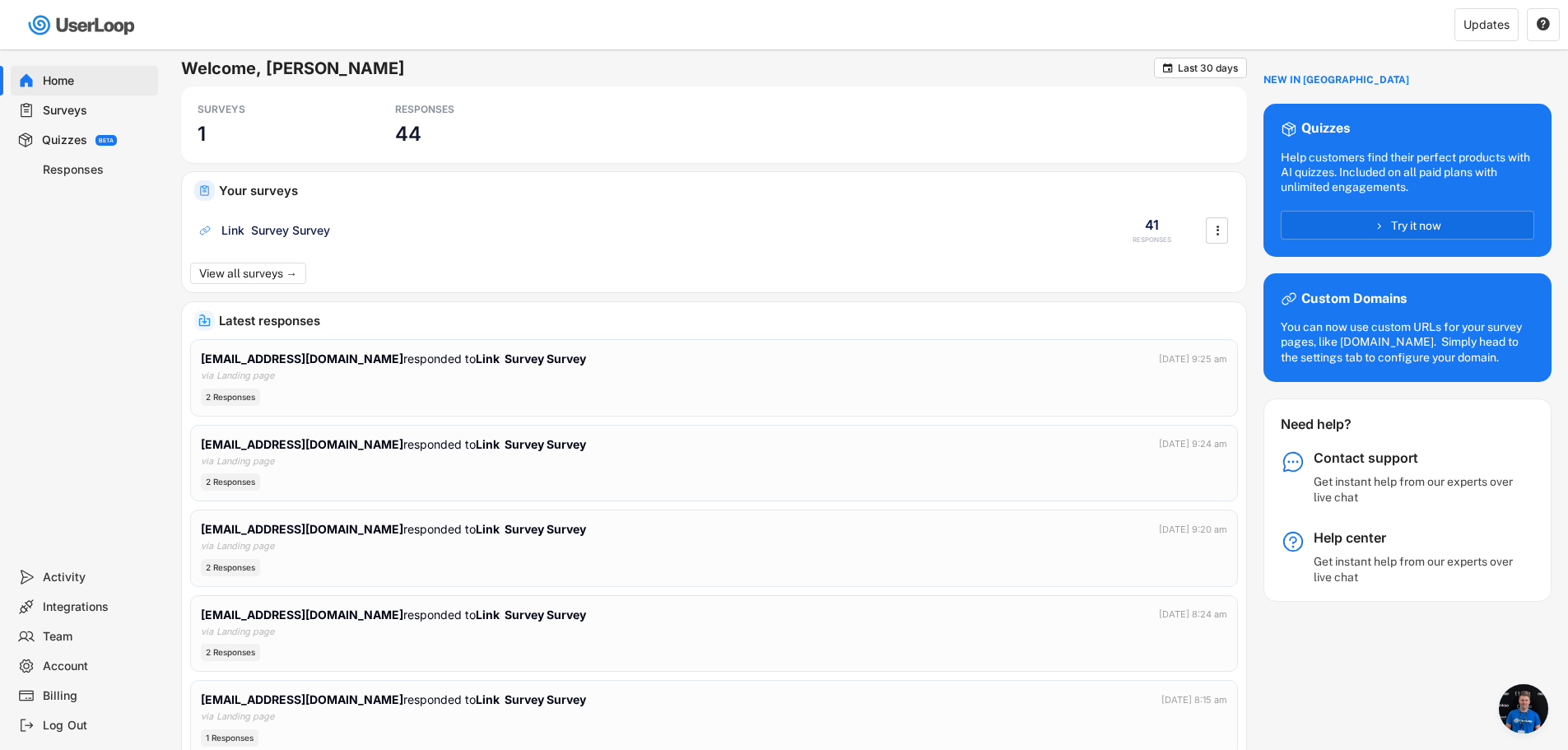
click at [70, 108] on div "Surveys" at bounding box center [96, 111] width 108 height 16
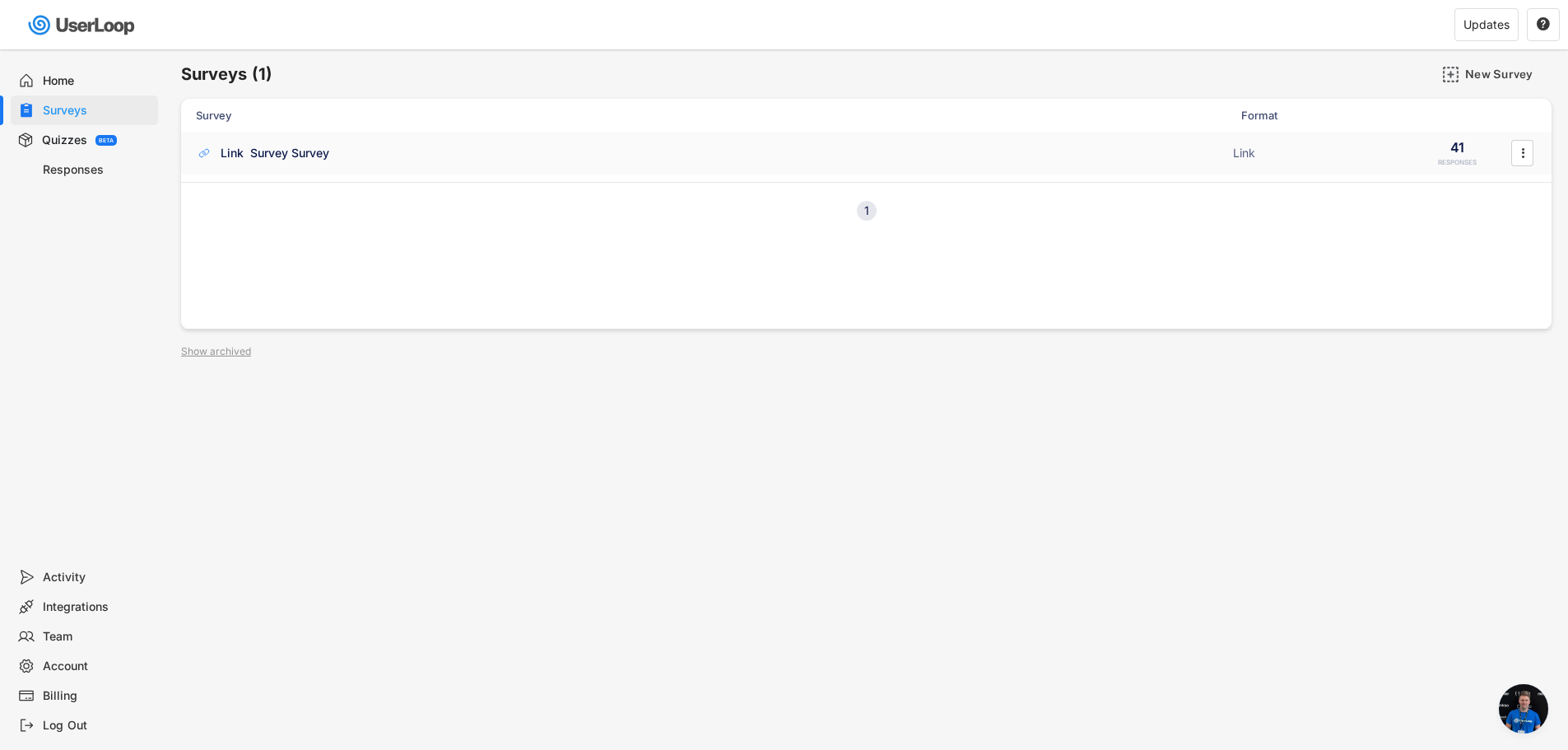
click at [461, 162] on div "Link Survey Survey Link 41 RESPONSES " at bounding box center [866, 152] width 1371 height 43
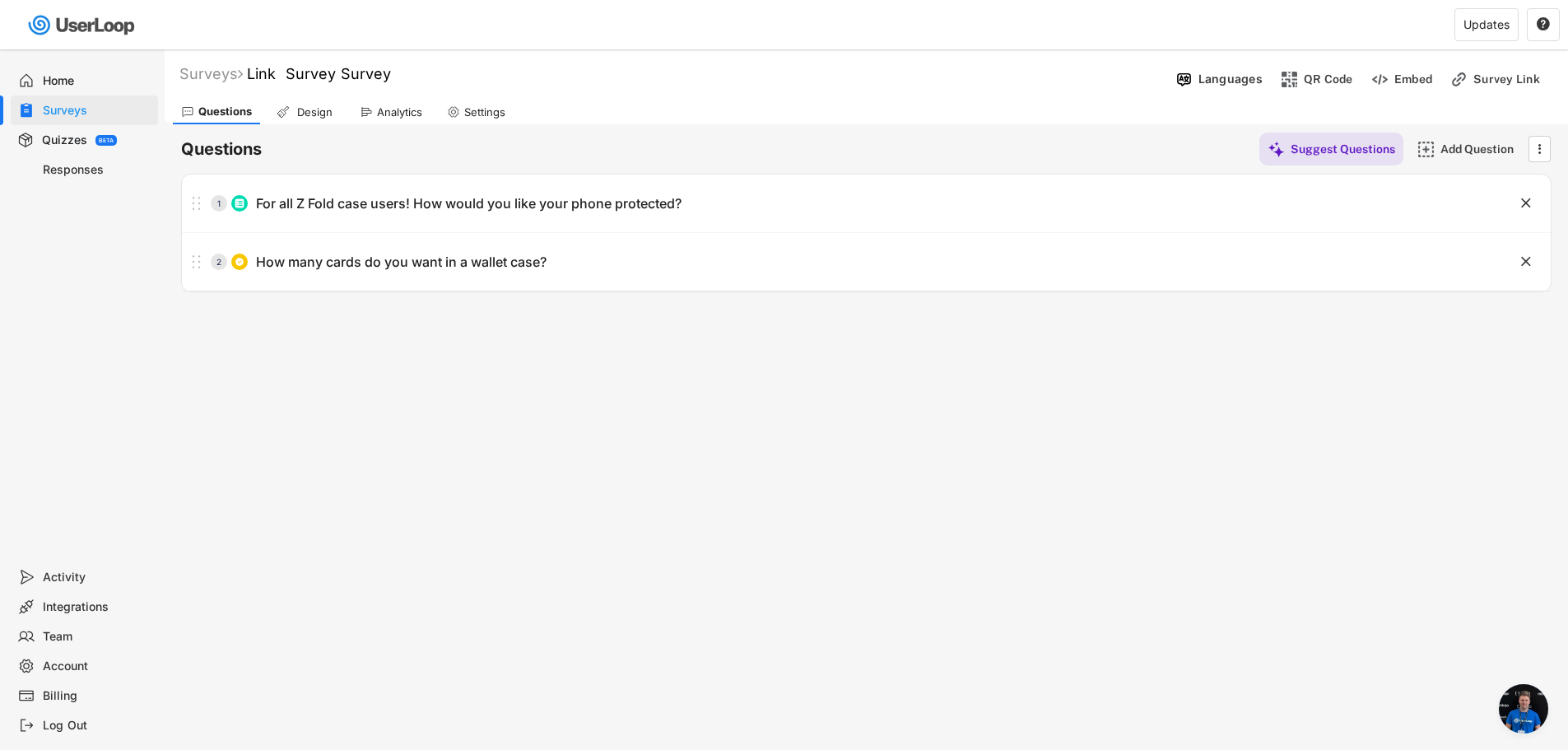
click at [359, 102] on div "Analytics" at bounding box center [391, 111] width 79 height 25
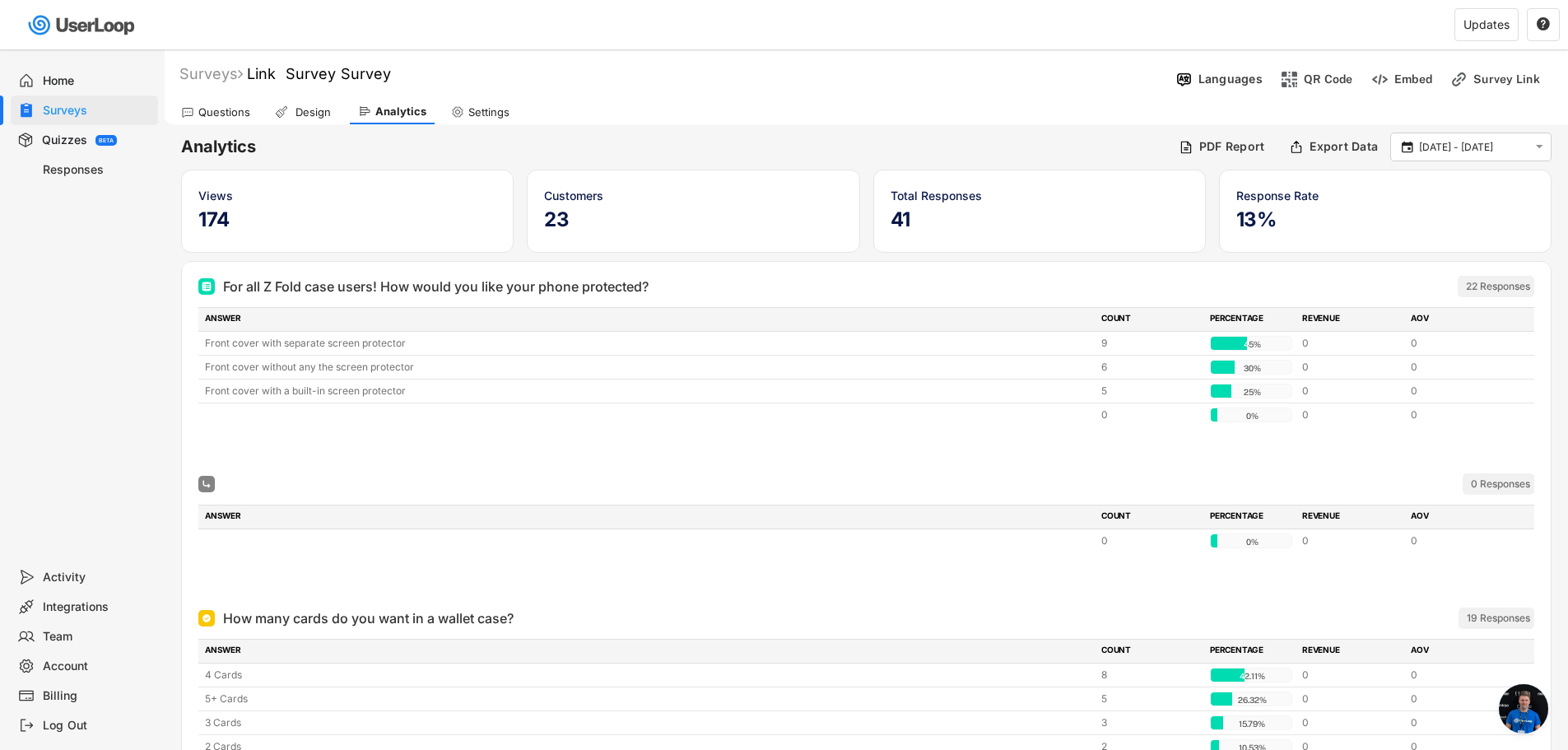
scroll to position [83, 0]
